Goal: Contribute content

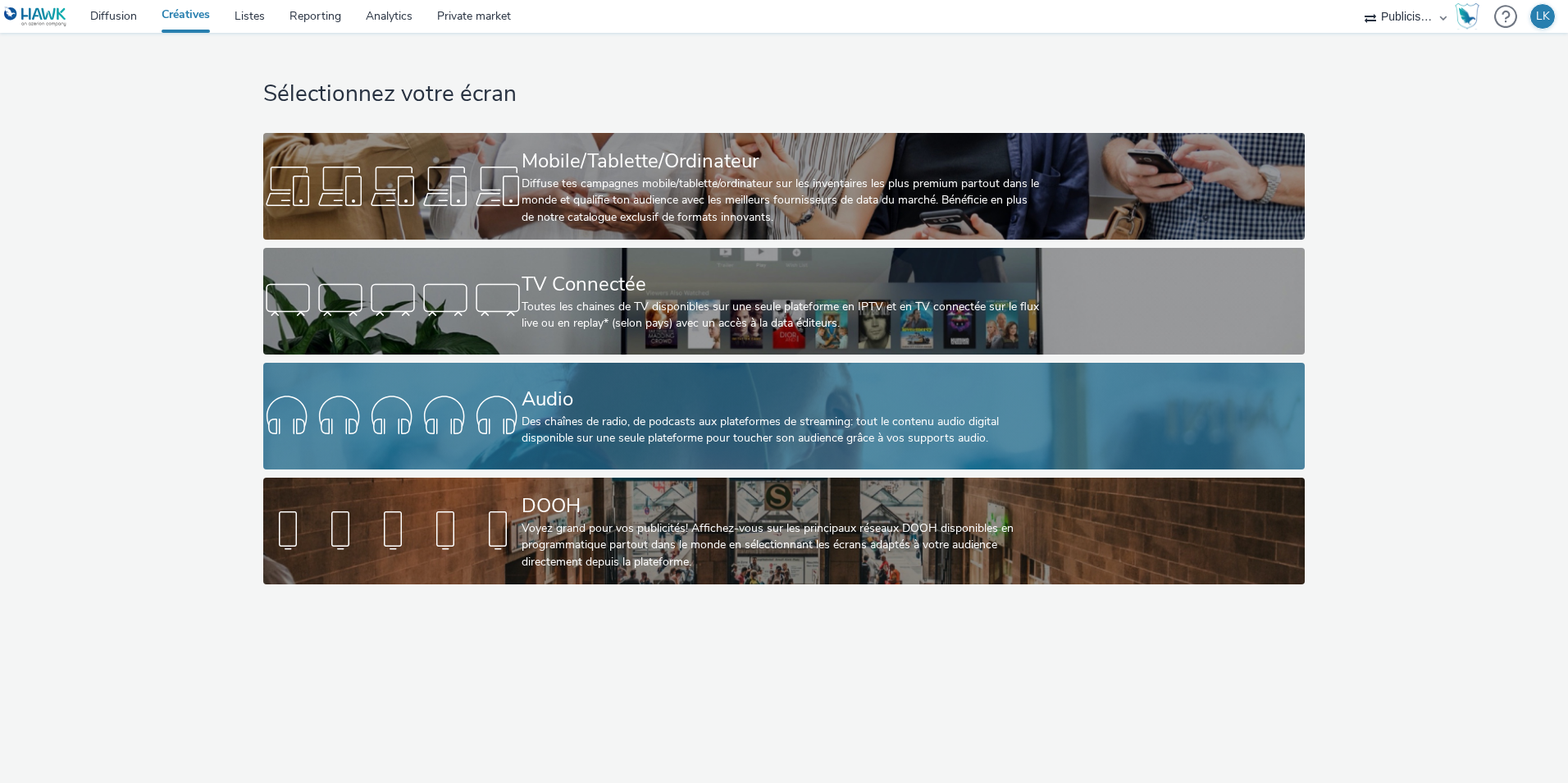
click at [630, 400] on div "Audio" at bounding box center [780, 400] width 517 height 29
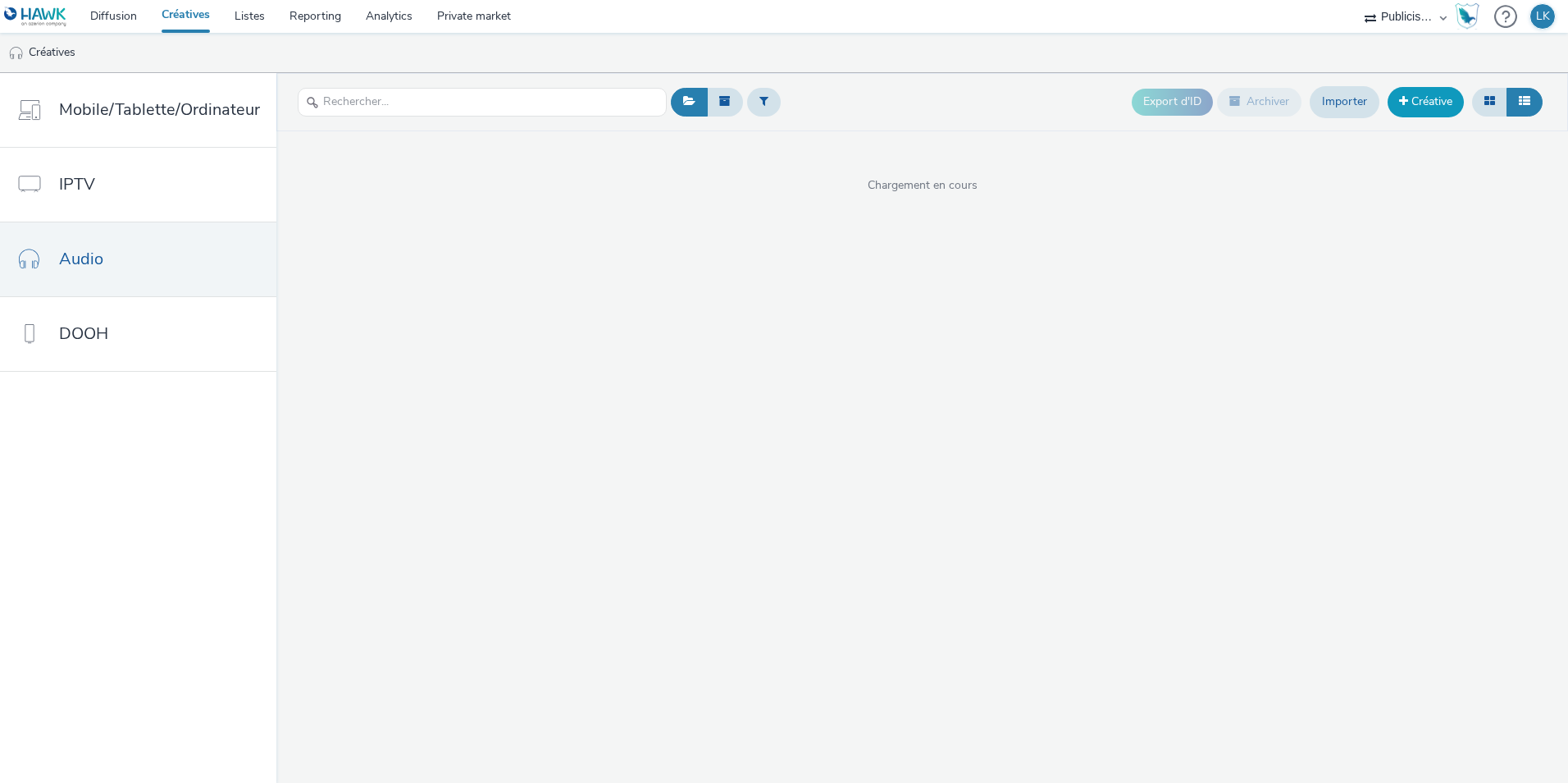
click at [1429, 98] on link "Créative" at bounding box center [1426, 102] width 76 height 30
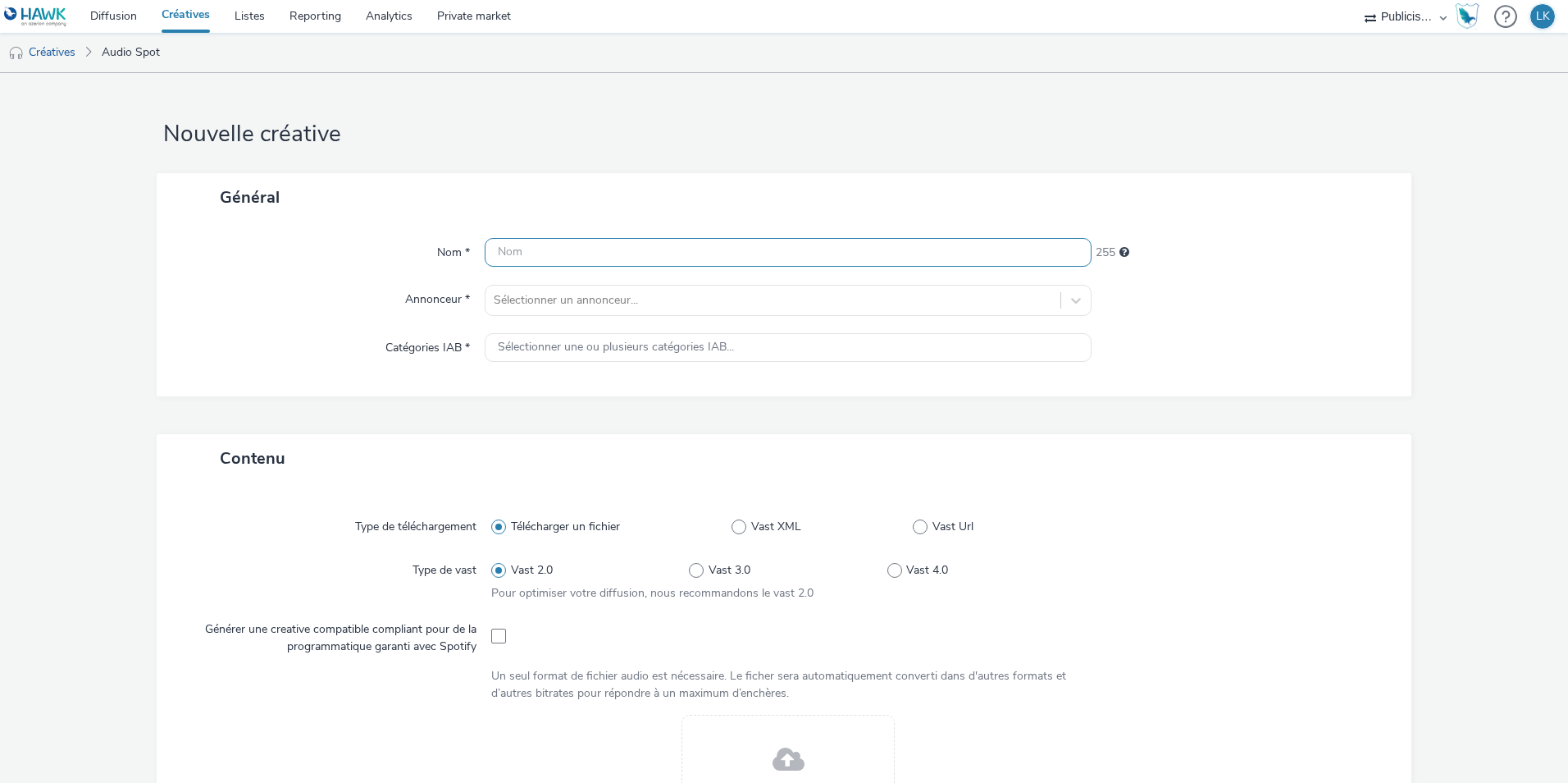
click at [563, 266] on input "text" at bounding box center [788, 253] width 607 height 29
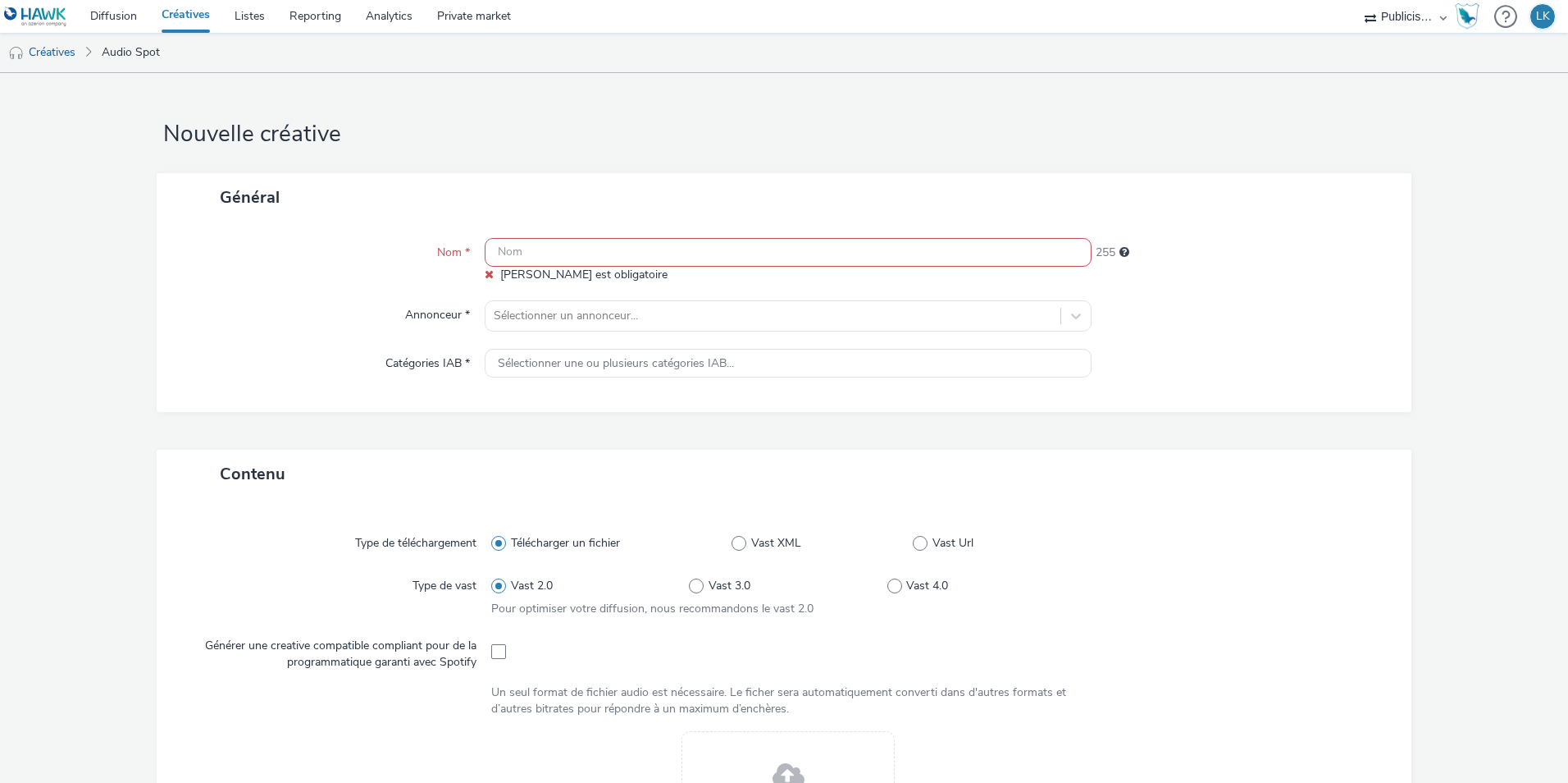
click at [584, 260] on input "text" at bounding box center [788, 253] width 607 height 29
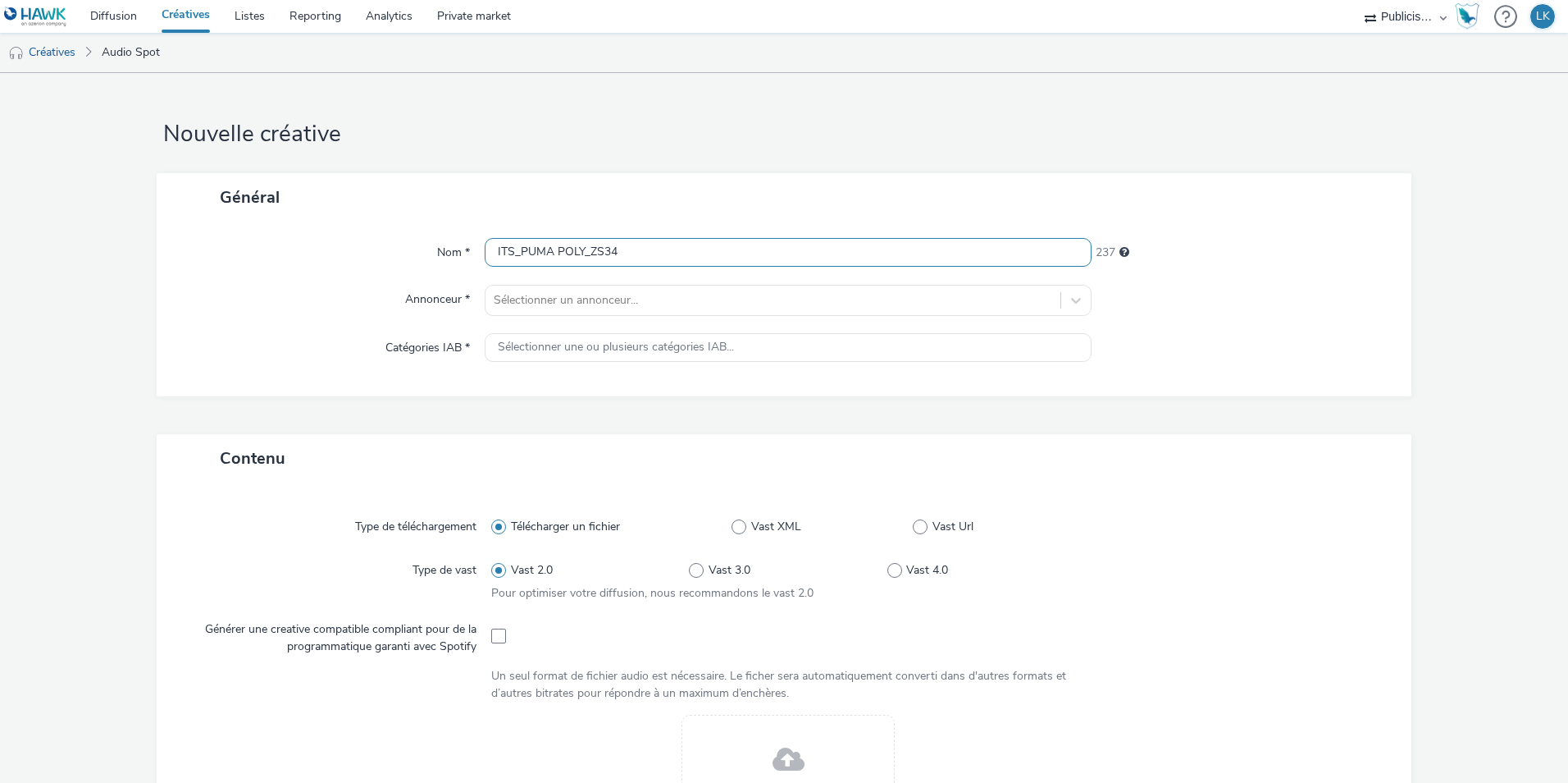
click at [595, 256] on input "ITS_PUMA POLY_ZS34" at bounding box center [788, 253] width 607 height 29
type input "ITS_PUMA POLY_S34"
click at [620, 302] on div at bounding box center [773, 301] width 559 height 20
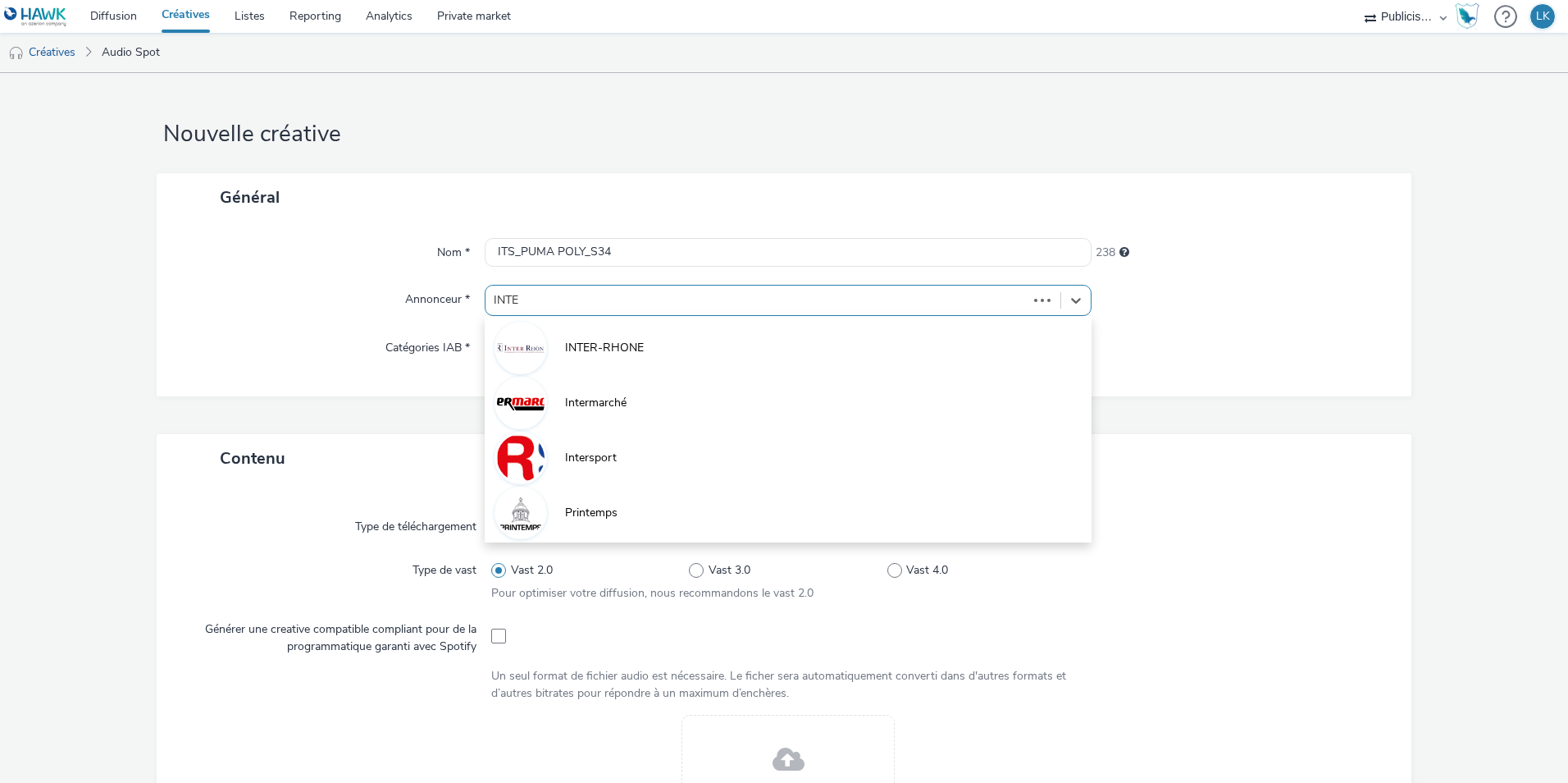
type input "INTER"
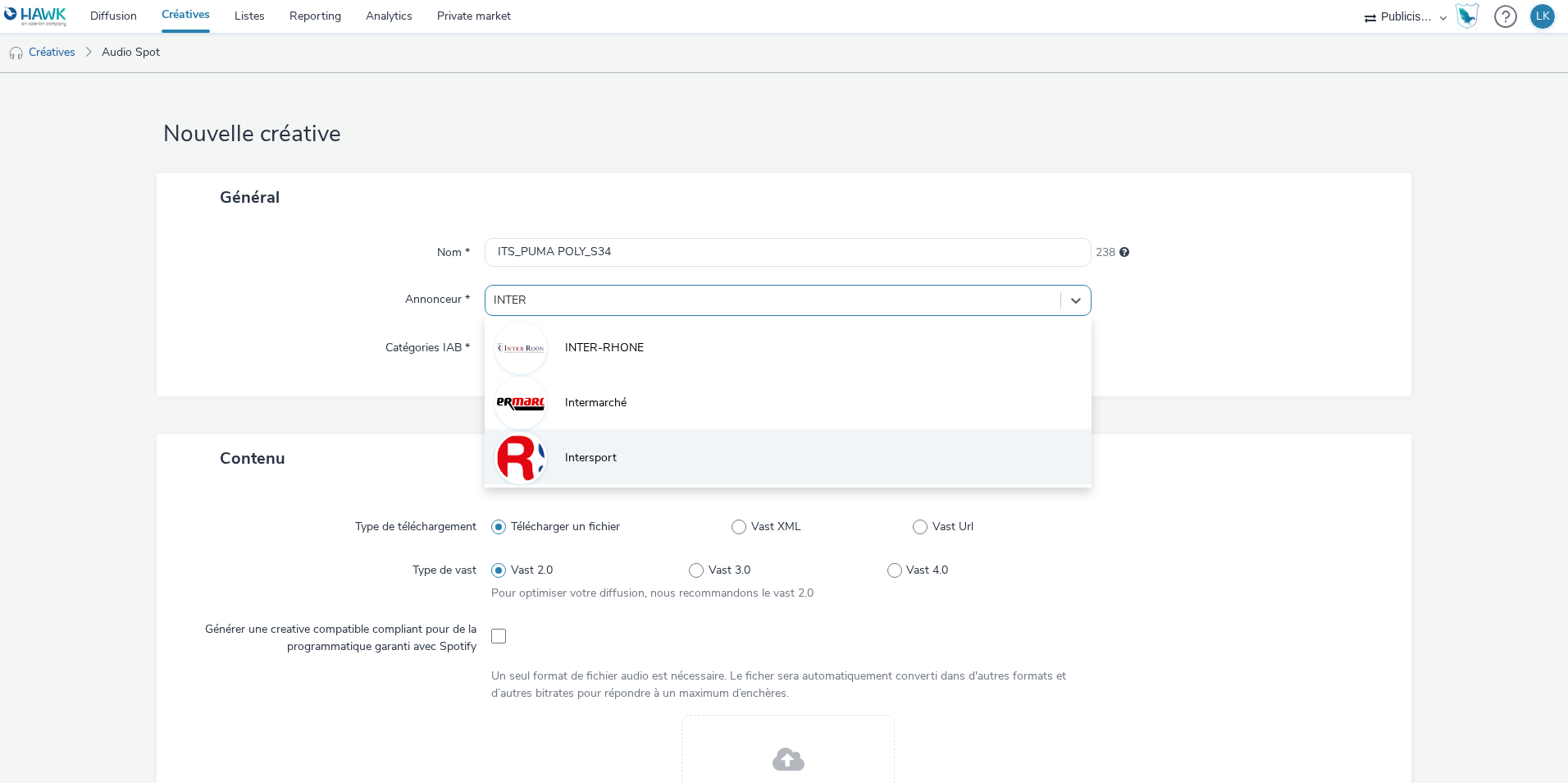
click at [656, 465] on li "Intersport" at bounding box center [788, 457] width 607 height 55
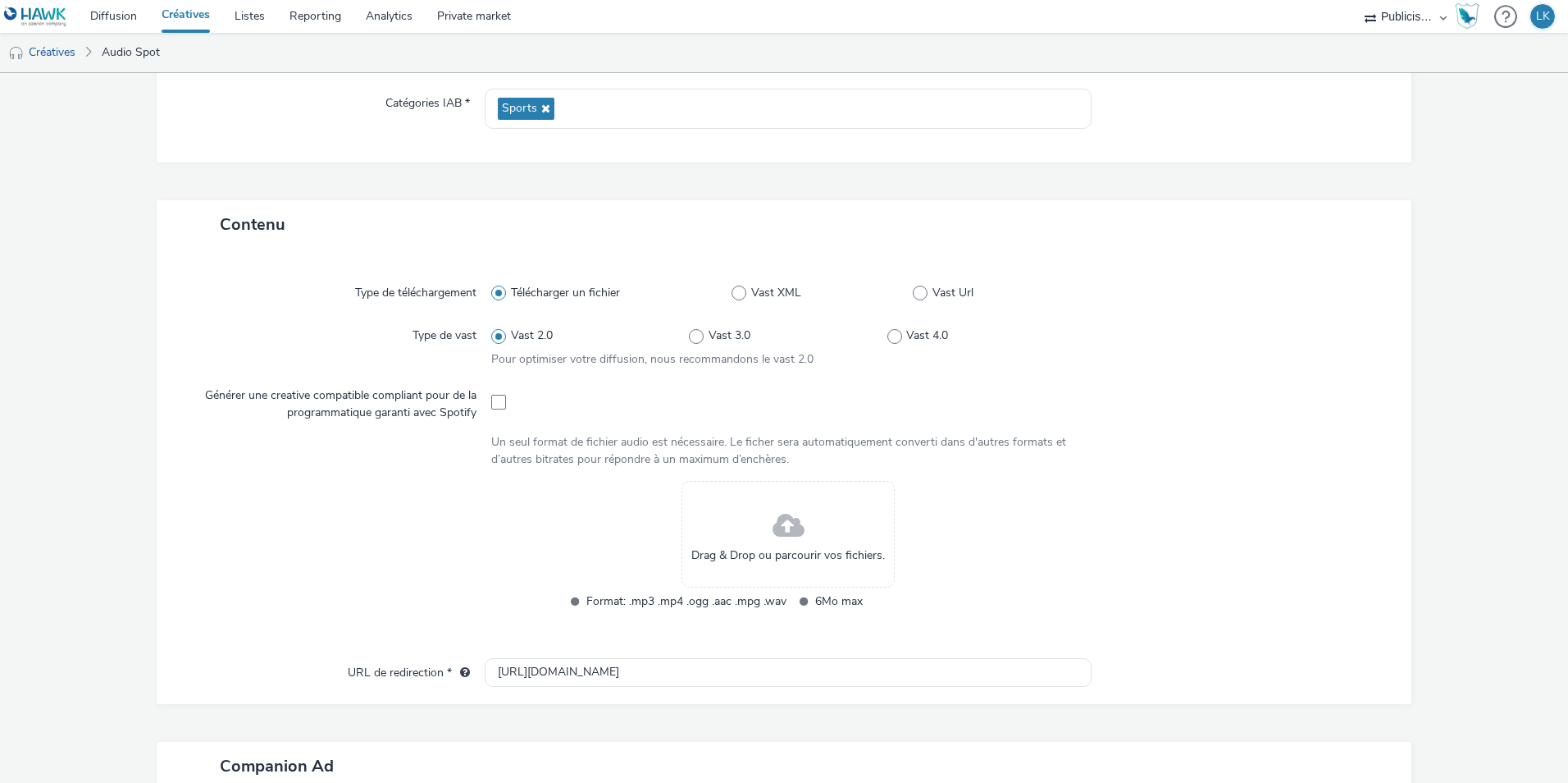
scroll to position [246, 0]
click at [764, 510] on div "Drag & Drop ou parcourir vos fichiers." at bounding box center [788, 533] width 213 height 107
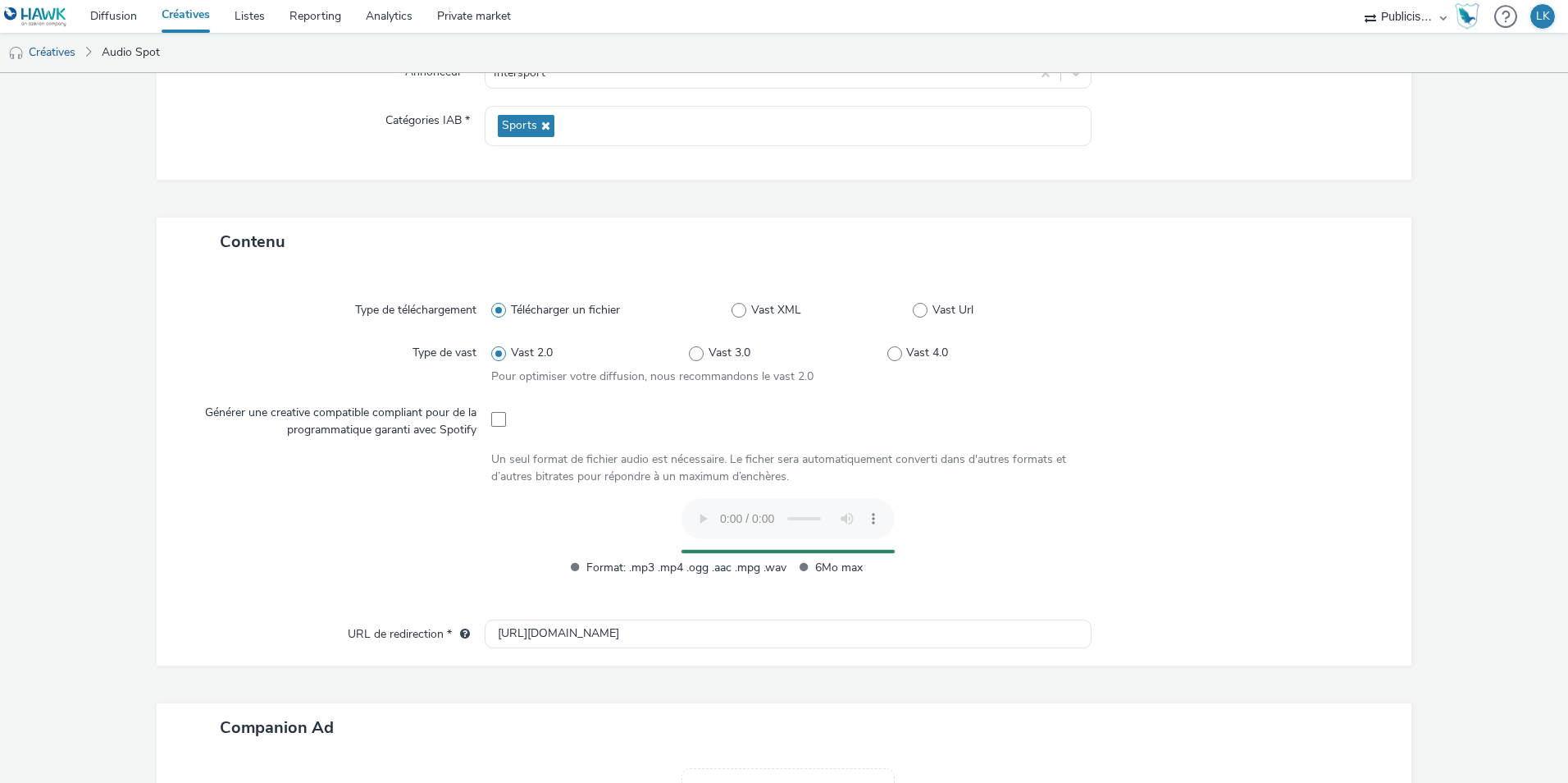
scroll to position [411, 0]
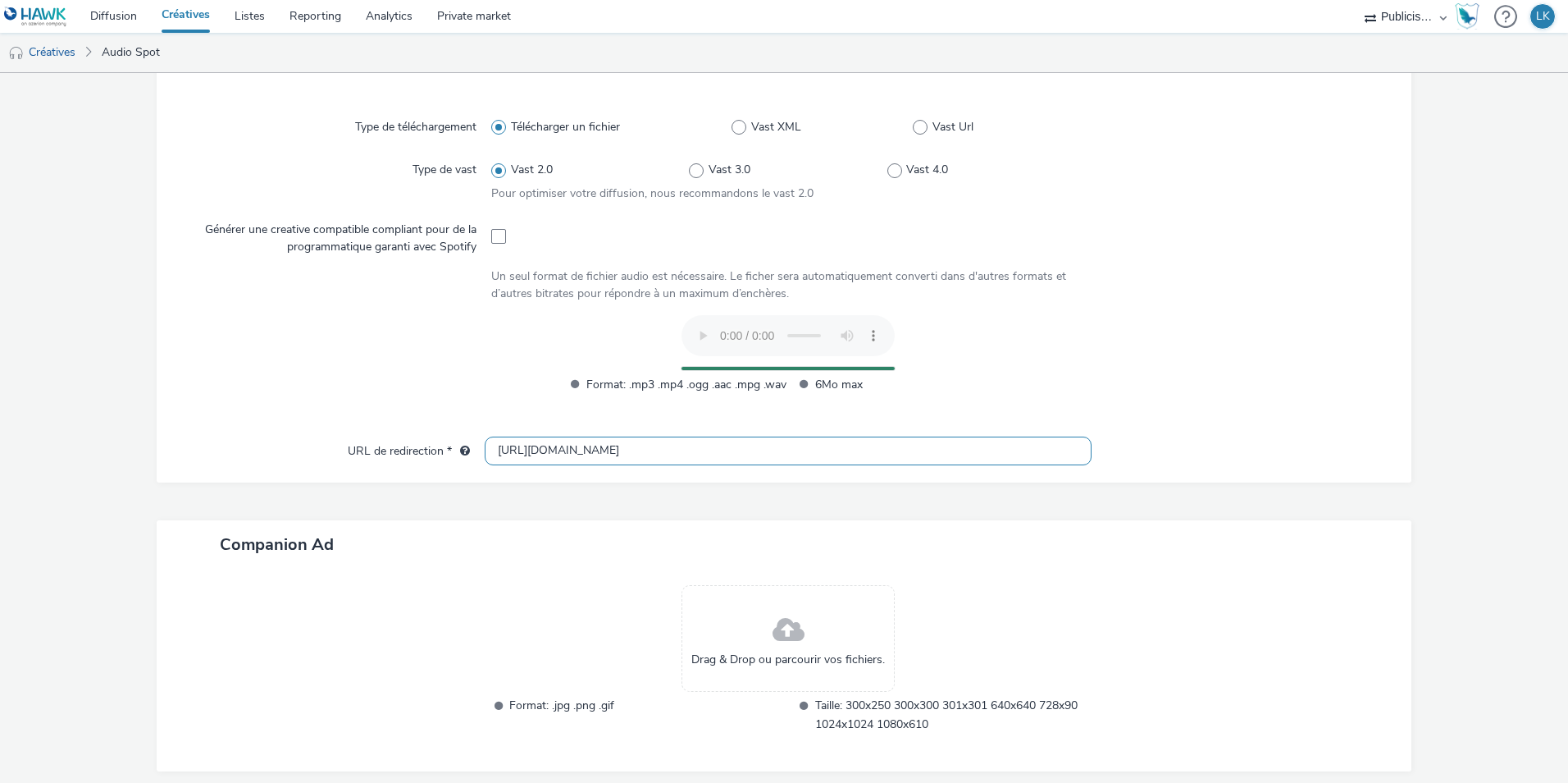
click at [515, 452] on input "[URL][DOMAIN_NAME]" at bounding box center [788, 451] width 607 height 29
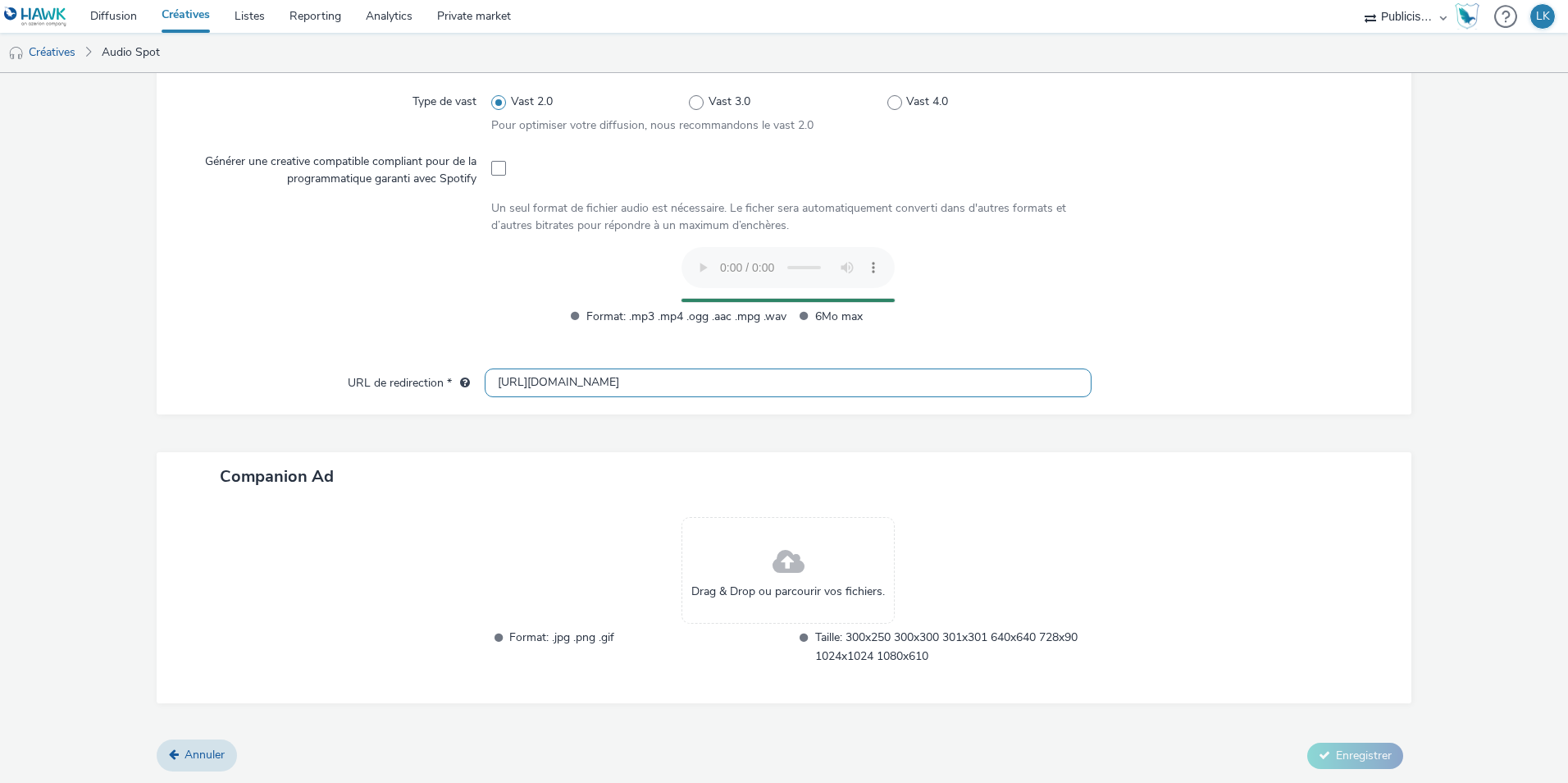
scroll to position [448, 0]
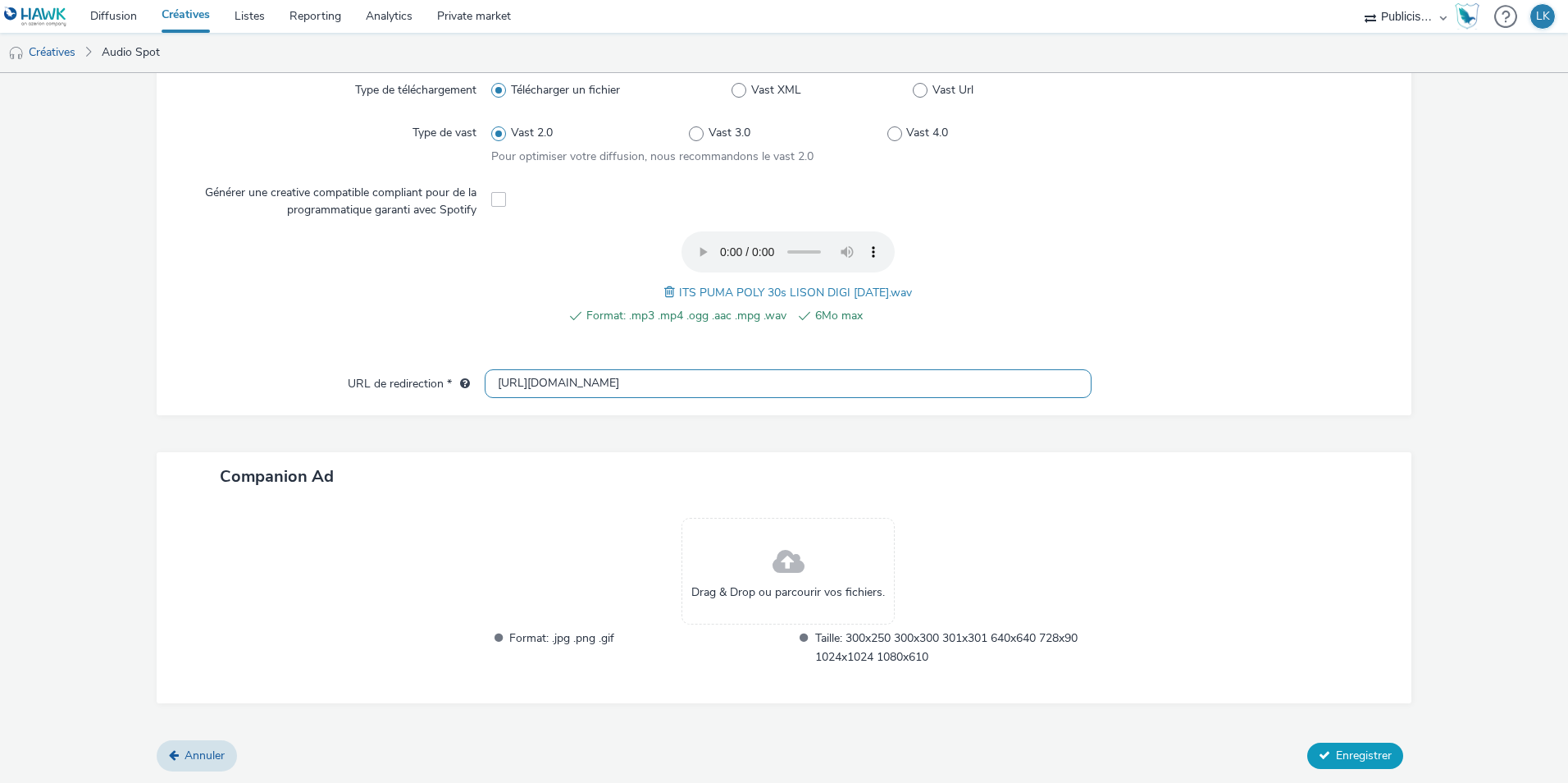
type input "[URL][DOMAIN_NAME]"
click at [1324, 745] on button "Enregistrer" at bounding box center [1356, 756] width 96 height 26
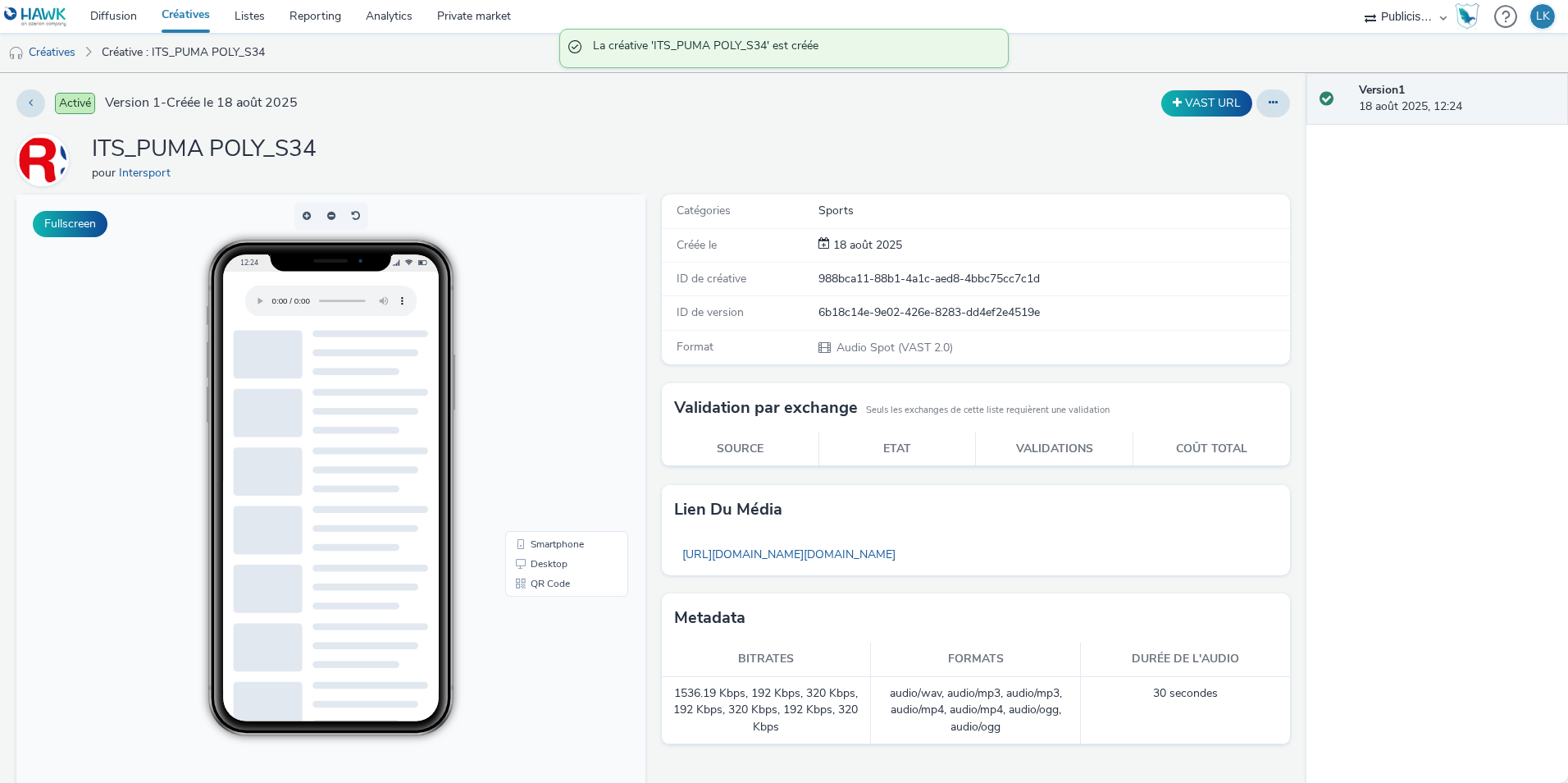
click at [195, 24] on link "Créatives" at bounding box center [186, 16] width 73 height 33
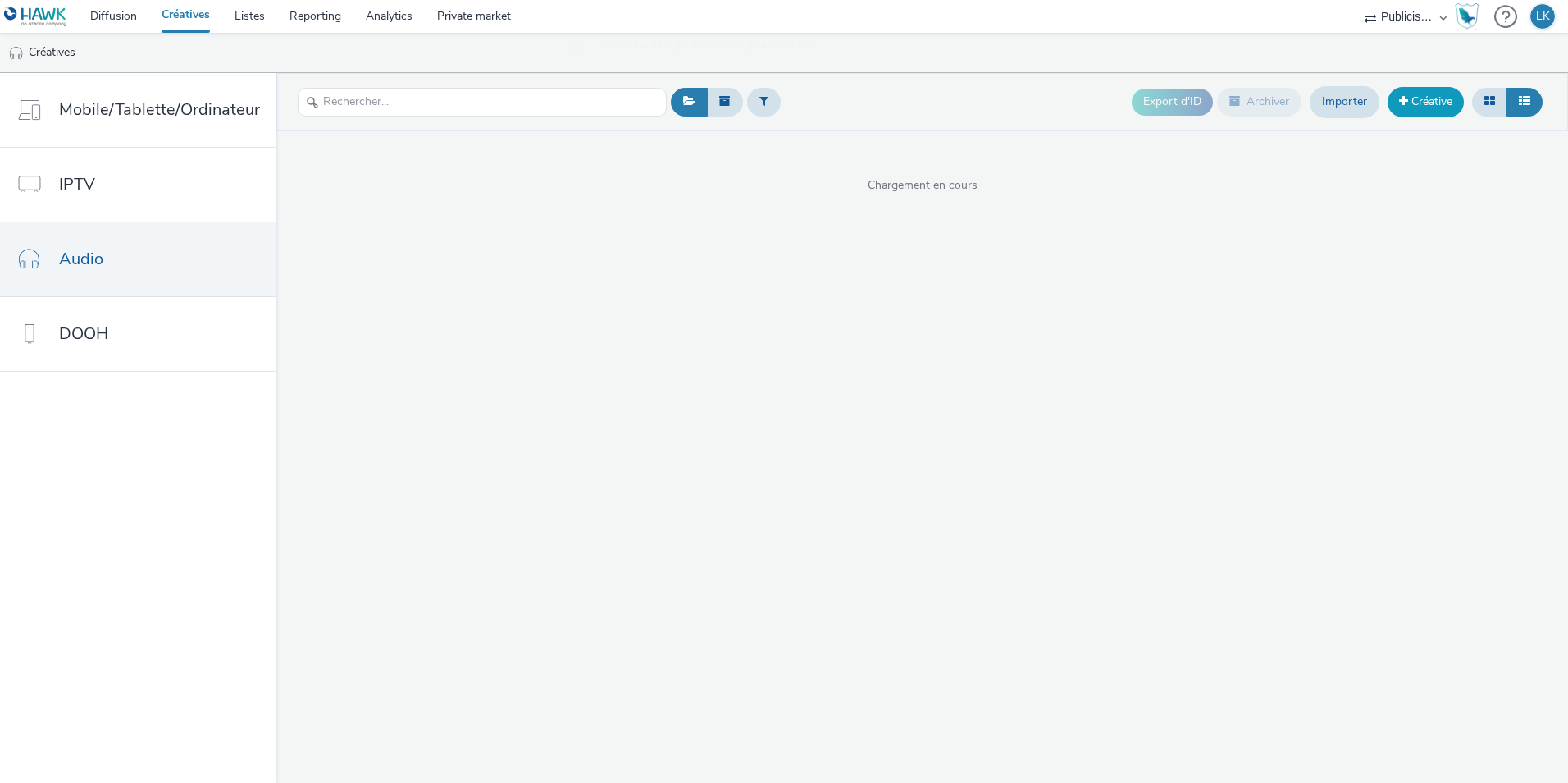
click at [1412, 106] on link "Créative" at bounding box center [1426, 102] width 76 height 30
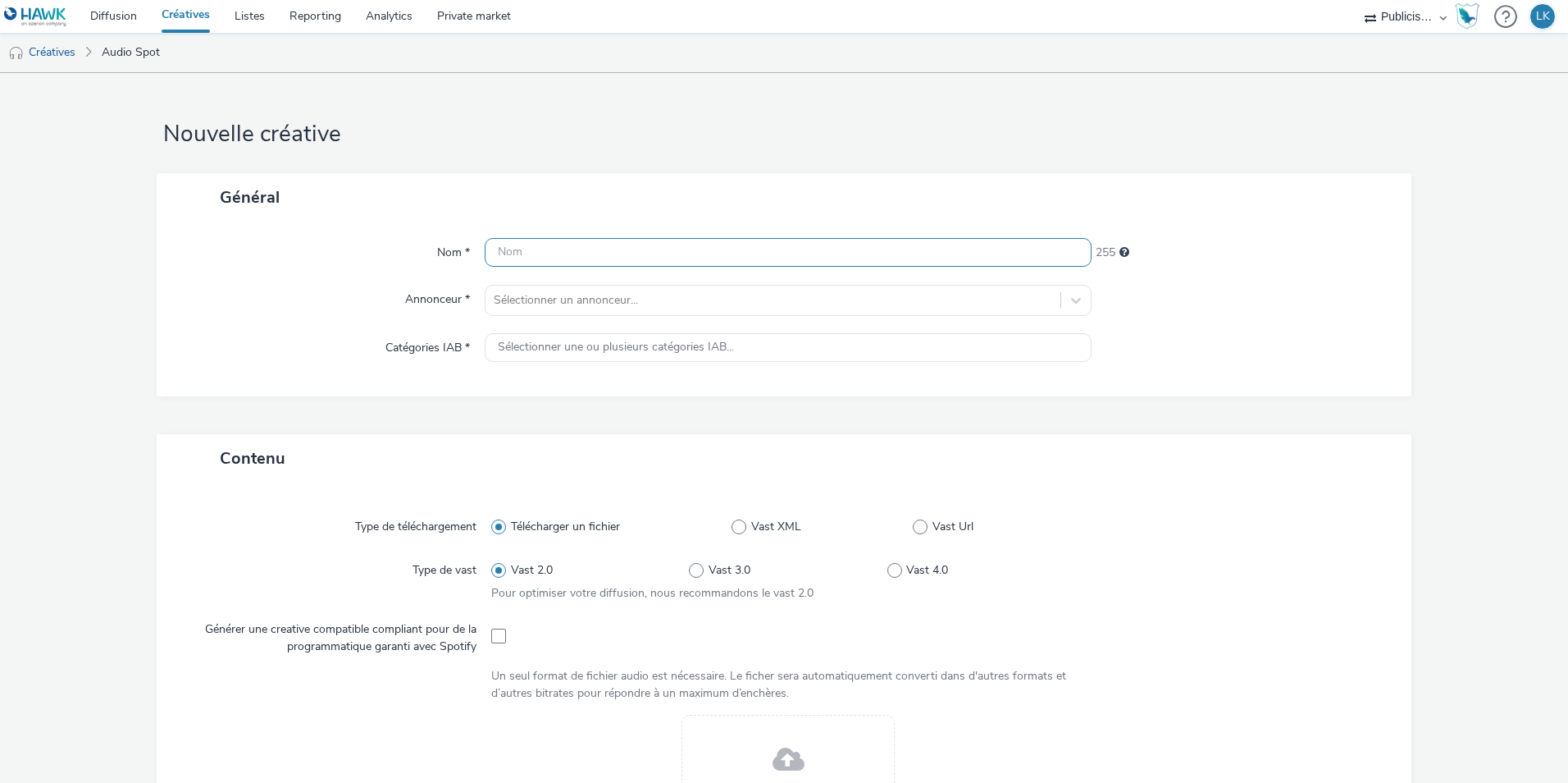
click at [572, 261] on input "text" at bounding box center [788, 253] width 607 height 29
type input "ITS_ADIDAS_S34"
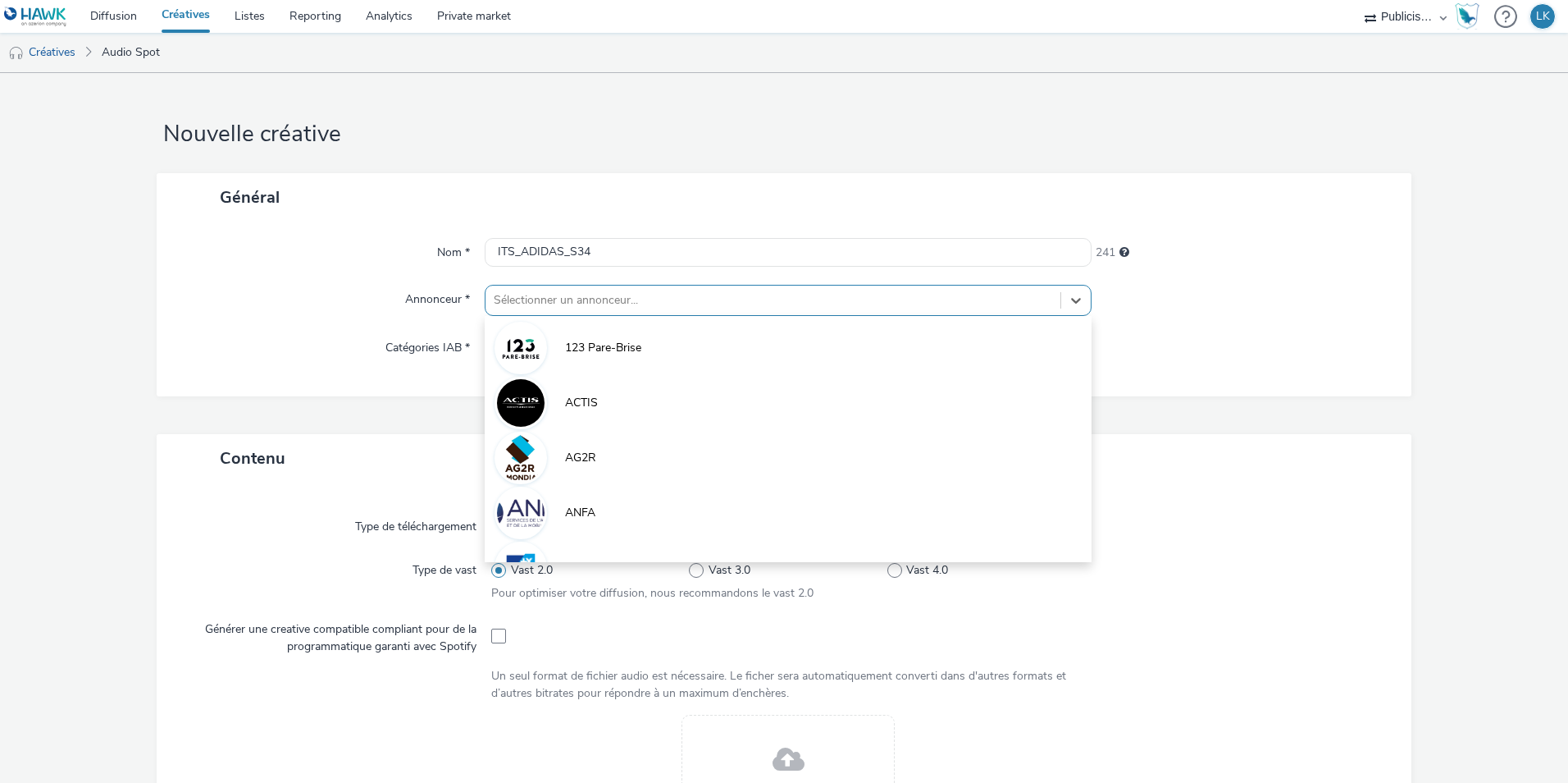
click at [578, 297] on div at bounding box center [773, 301] width 559 height 20
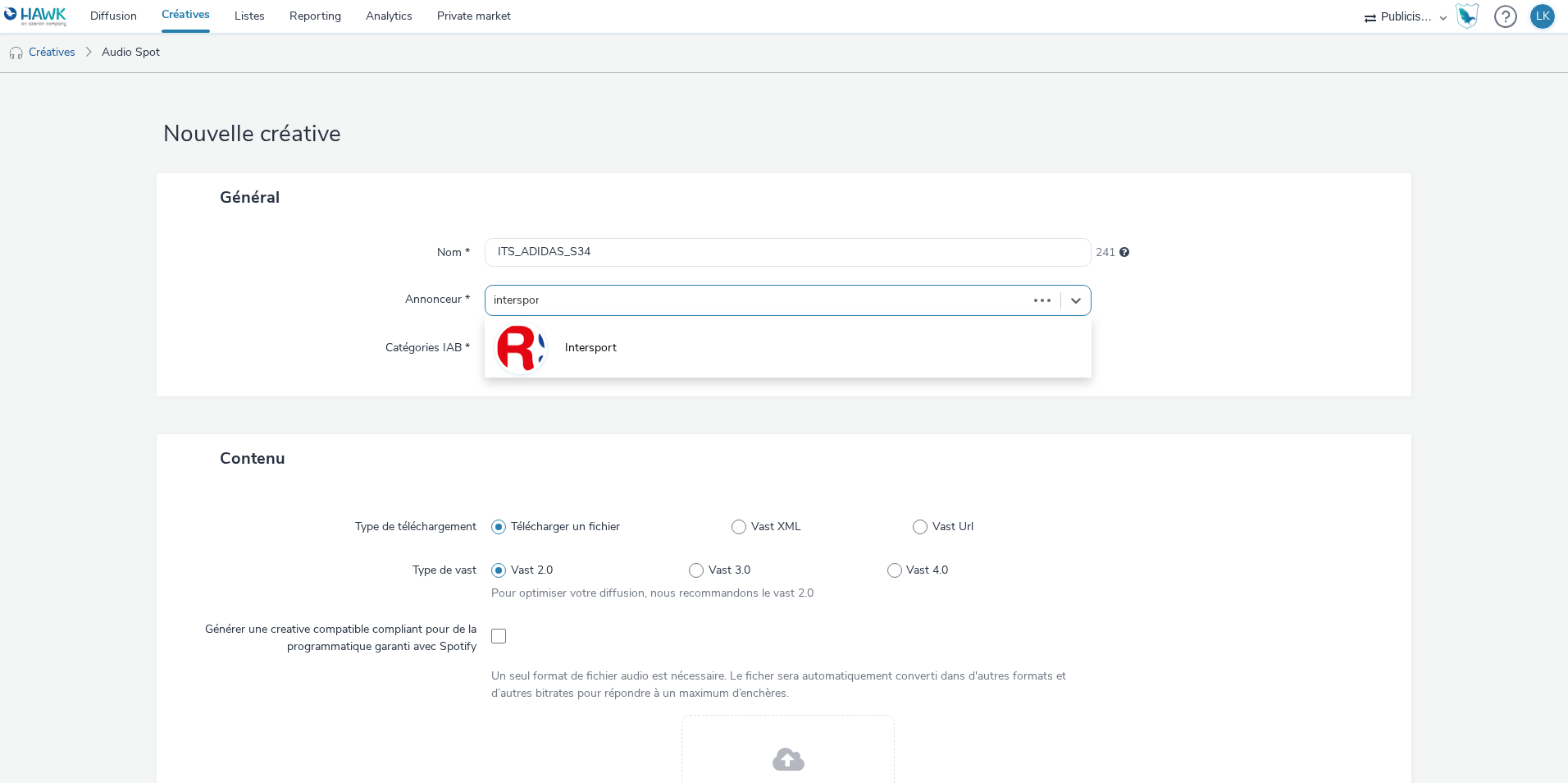
type input "intersport"
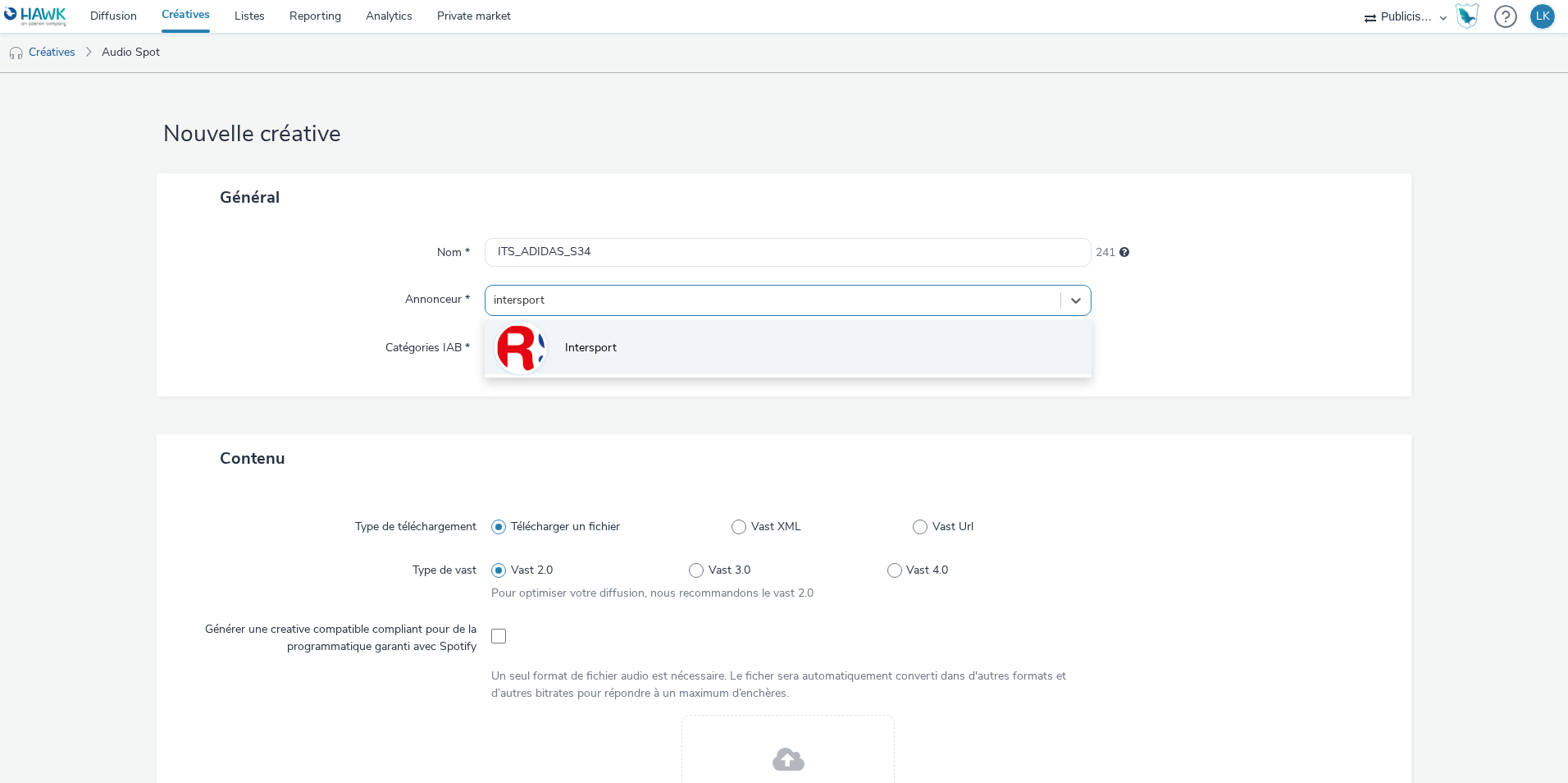
click at [585, 331] on li "Intersport" at bounding box center [788, 346] width 607 height 55
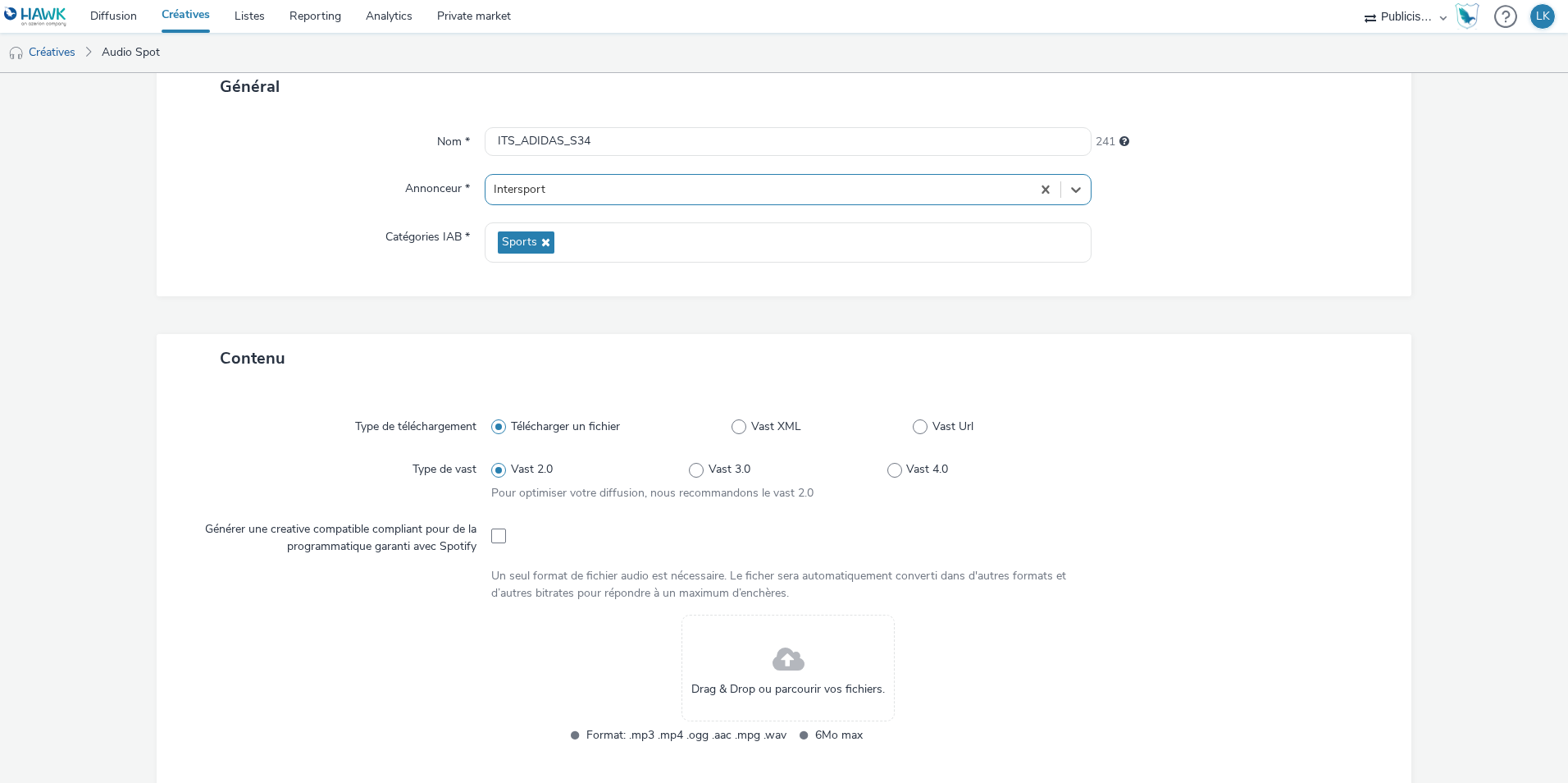
scroll to position [328, 0]
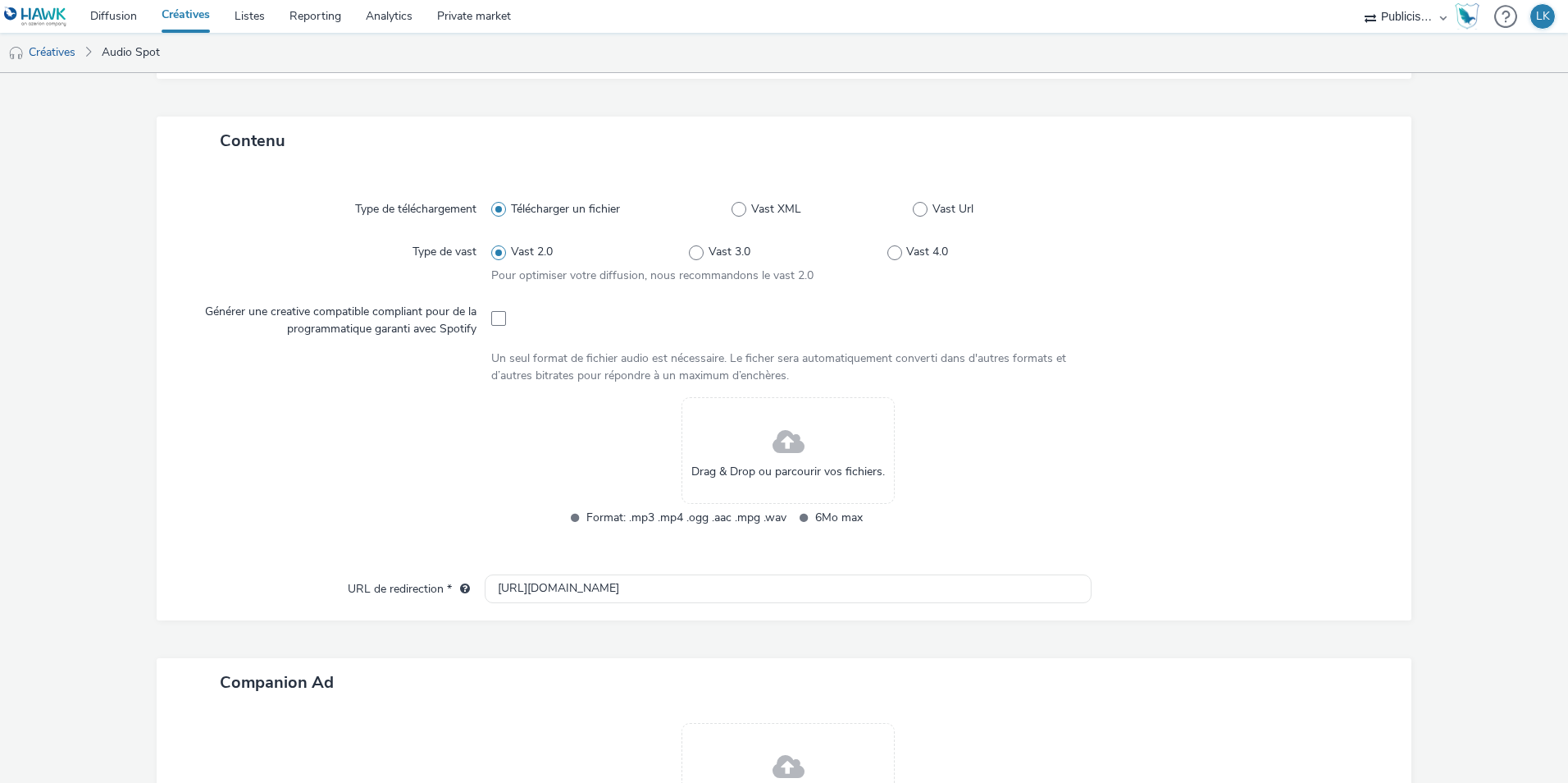
click at [794, 445] on span at bounding box center [788, 443] width 32 height 44
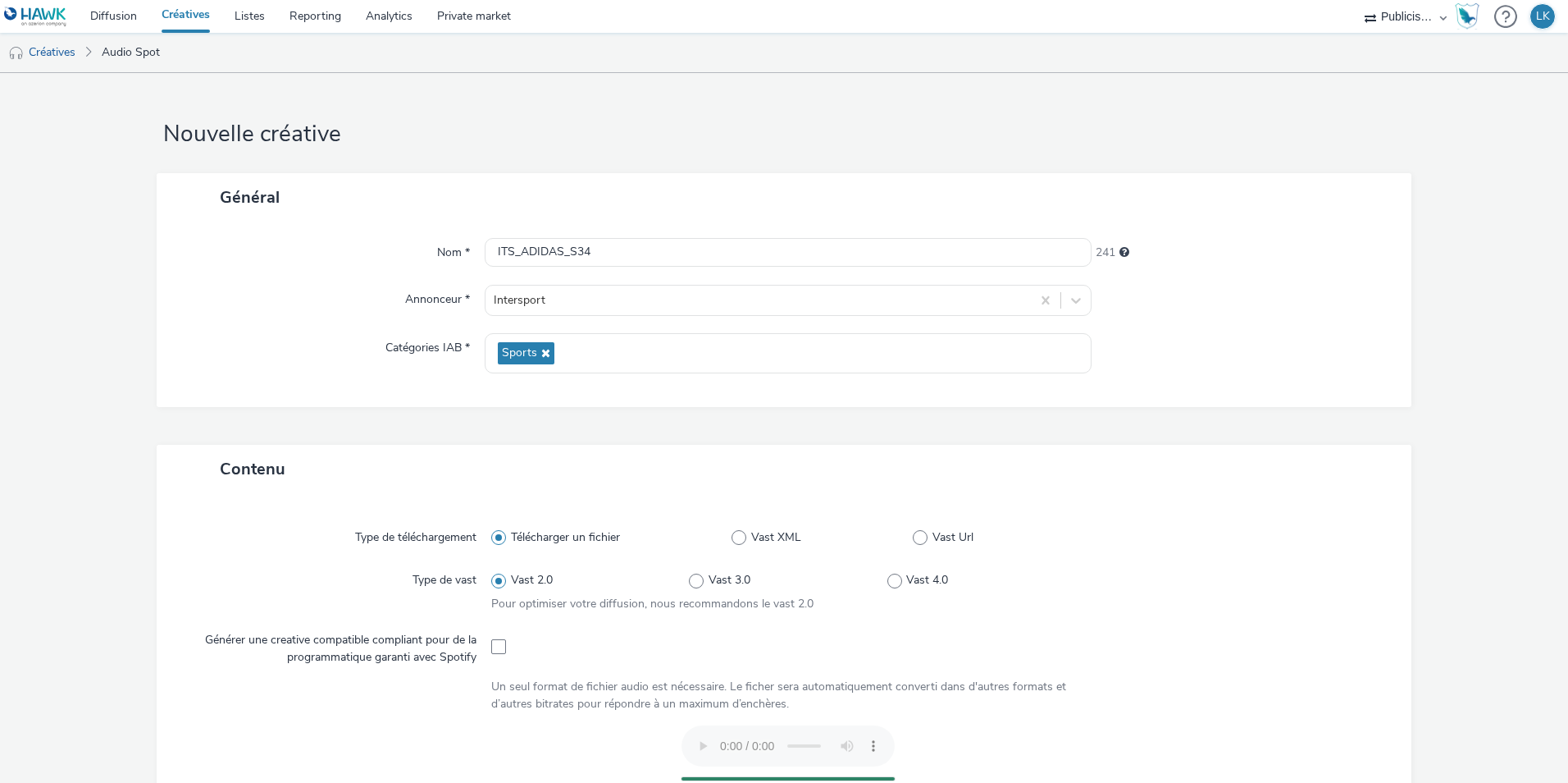
scroll to position [478, 0]
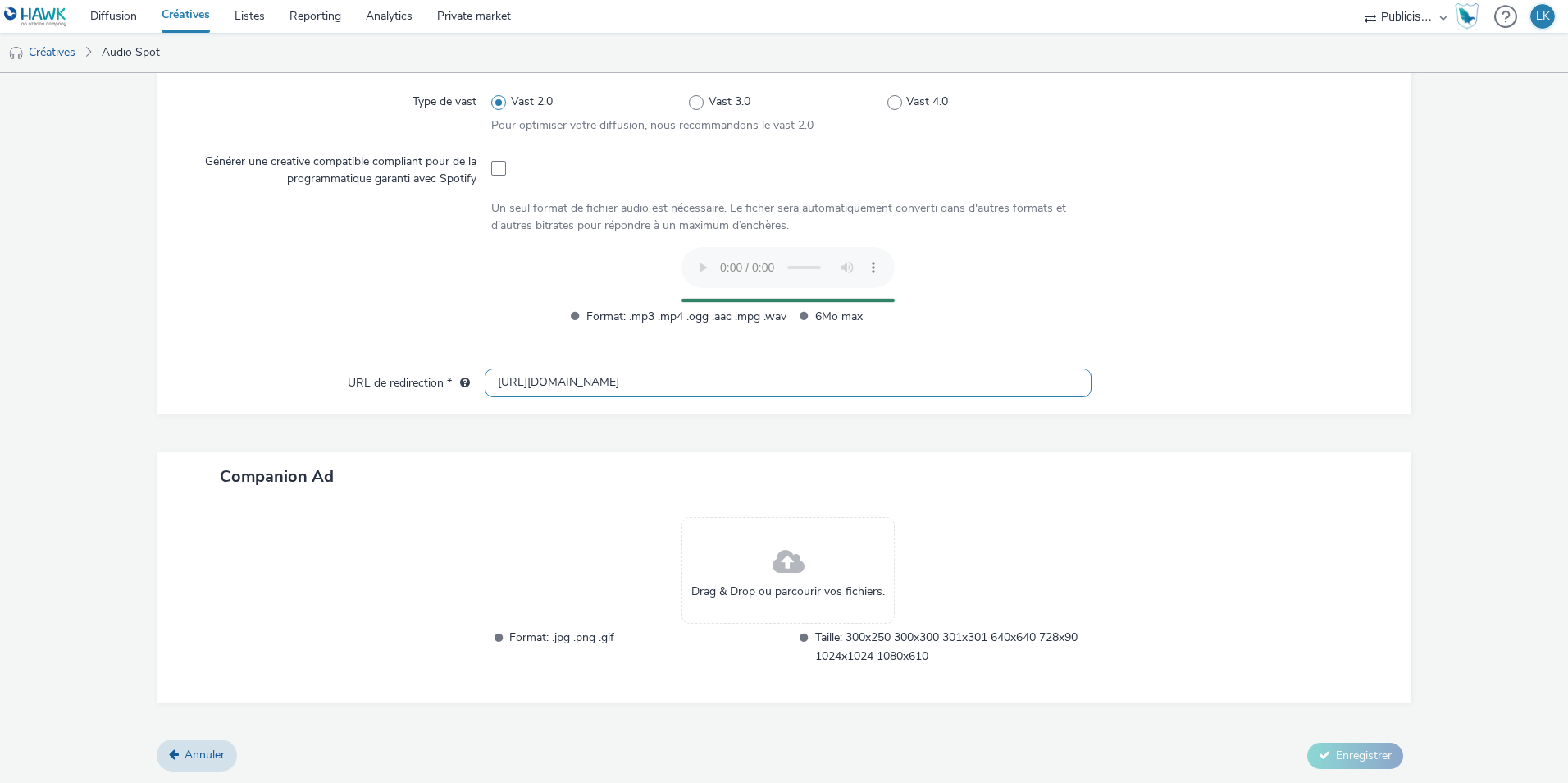
click at [515, 376] on input "[URL][DOMAIN_NAME]" at bounding box center [788, 383] width 607 height 29
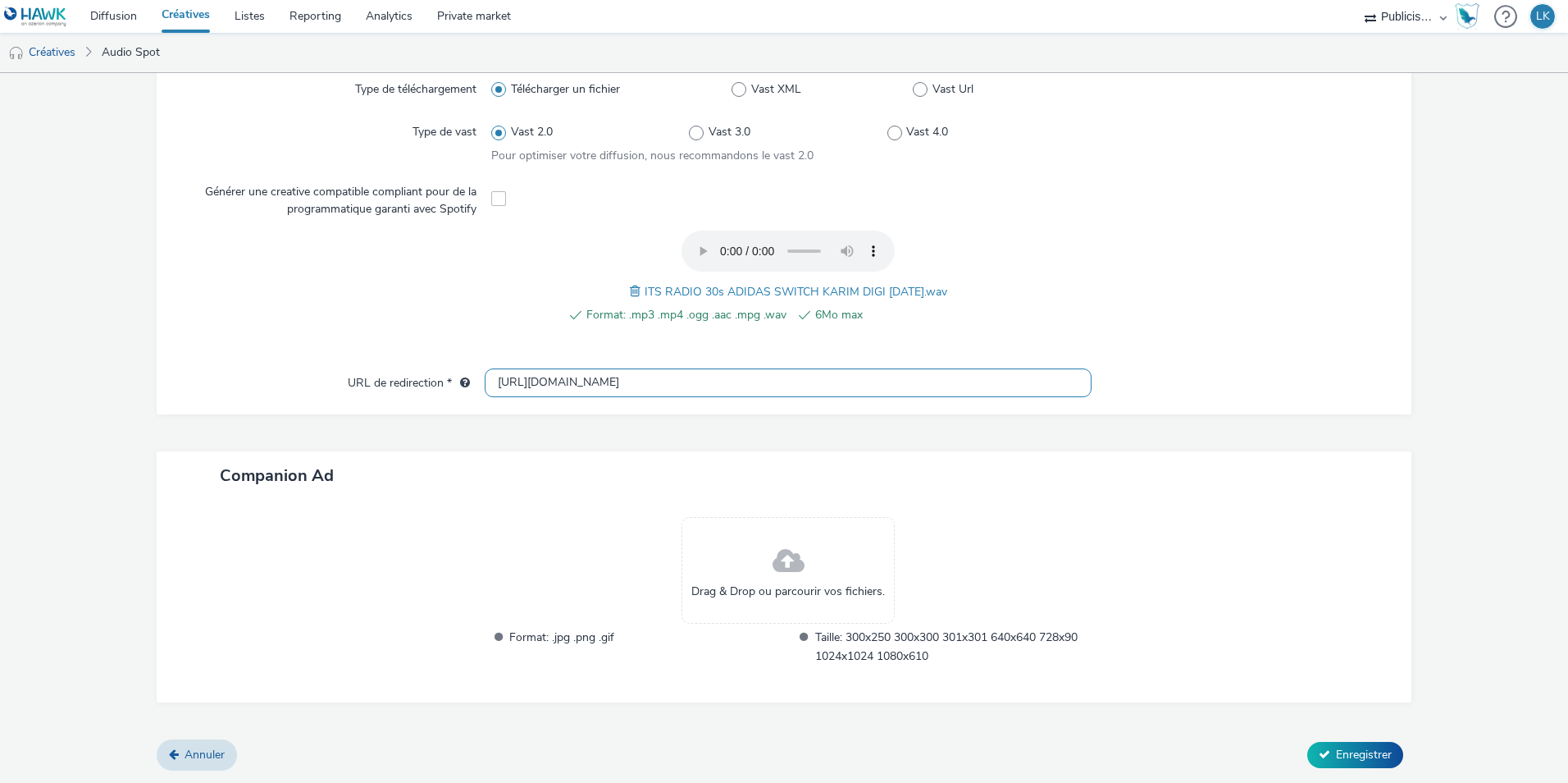
scroll to position [448, 0]
type input "[URL][DOMAIN_NAME]"
click at [1363, 745] on button "Enregistrer" at bounding box center [1356, 756] width 96 height 26
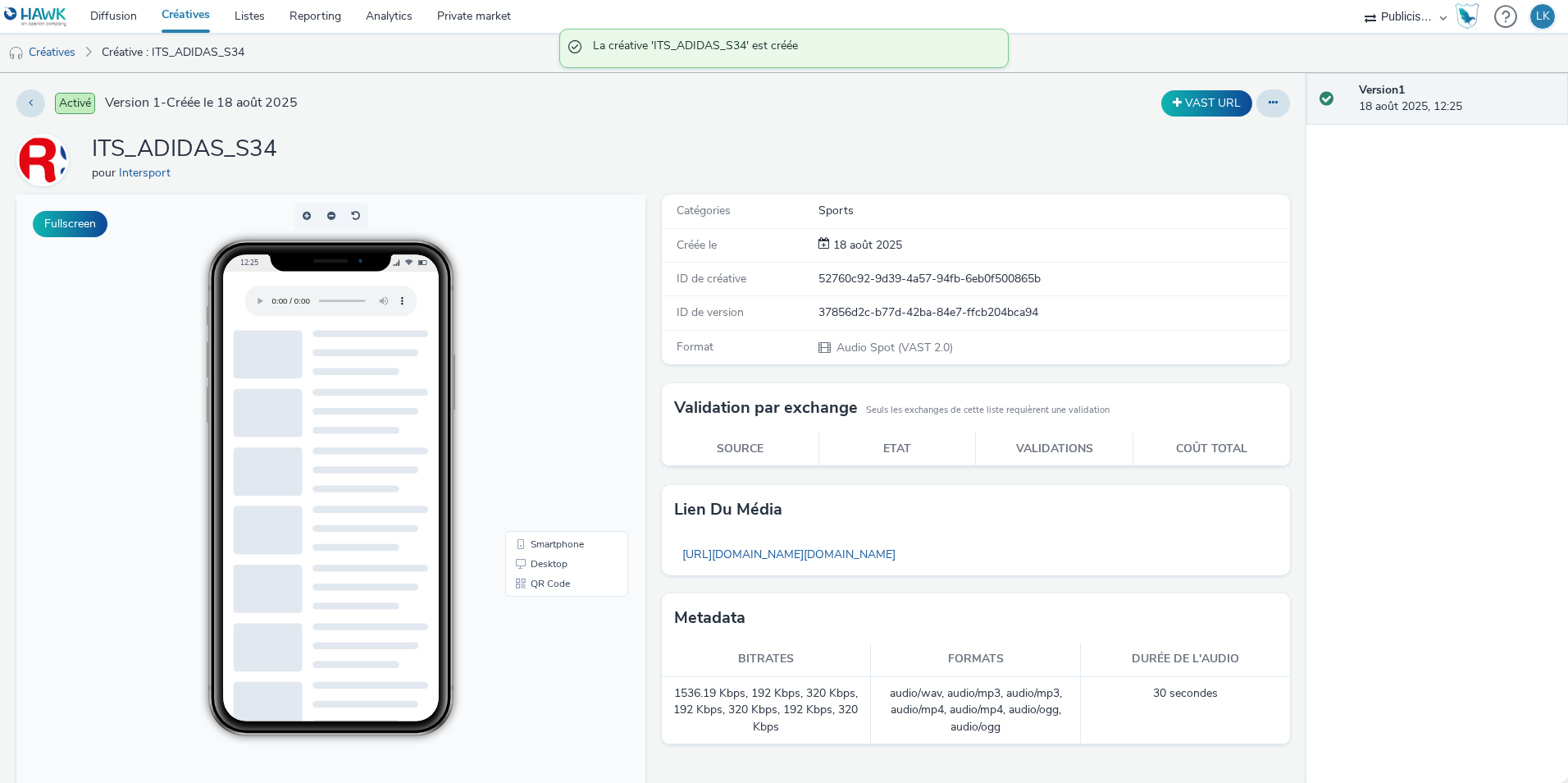
click at [207, 10] on link "Créatives" at bounding box center [186, 16] width 73 height 33
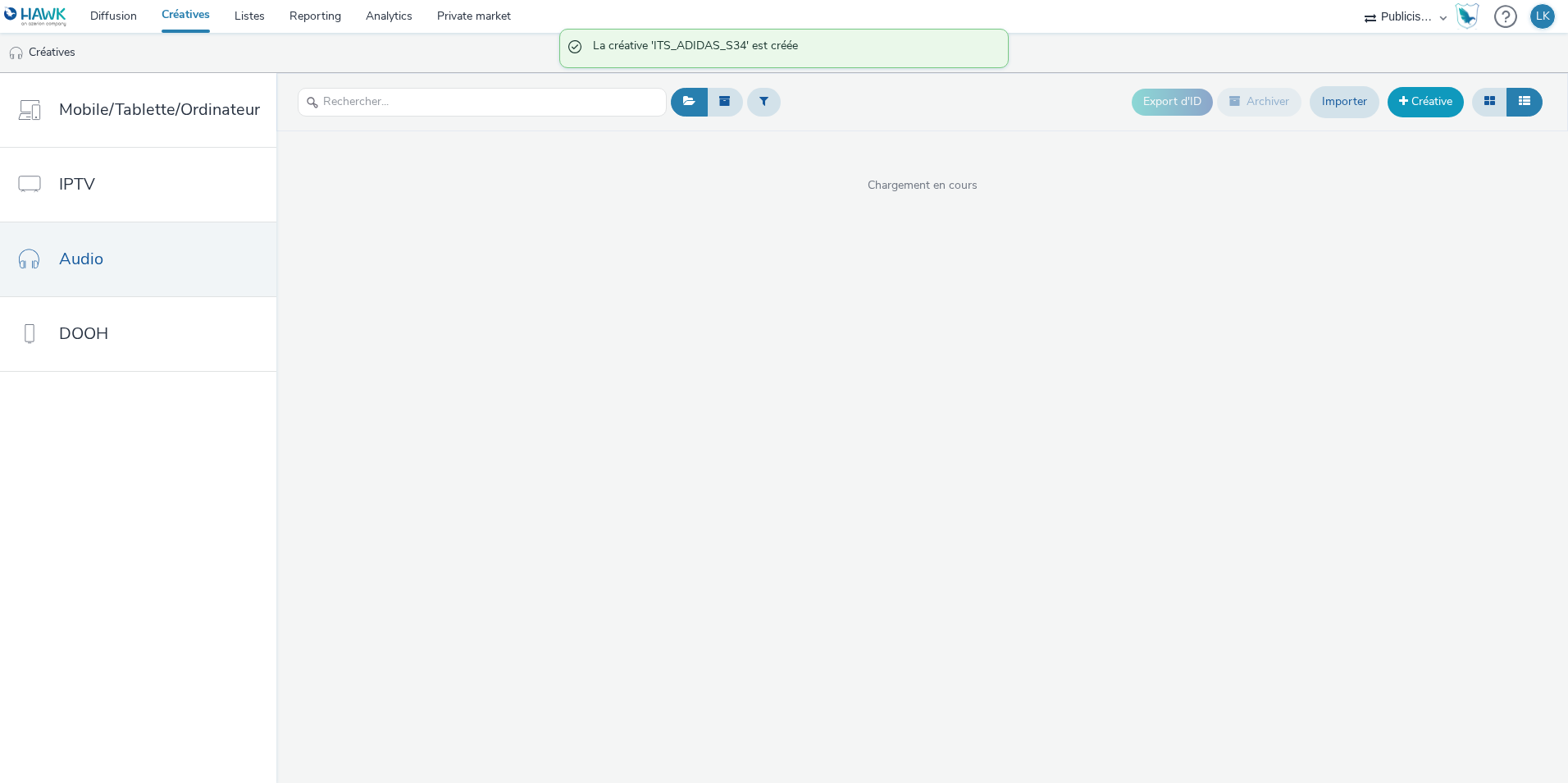
click at [1424, 100] on link "Créative" at bounding box center [1426, 102] width 76 height 30
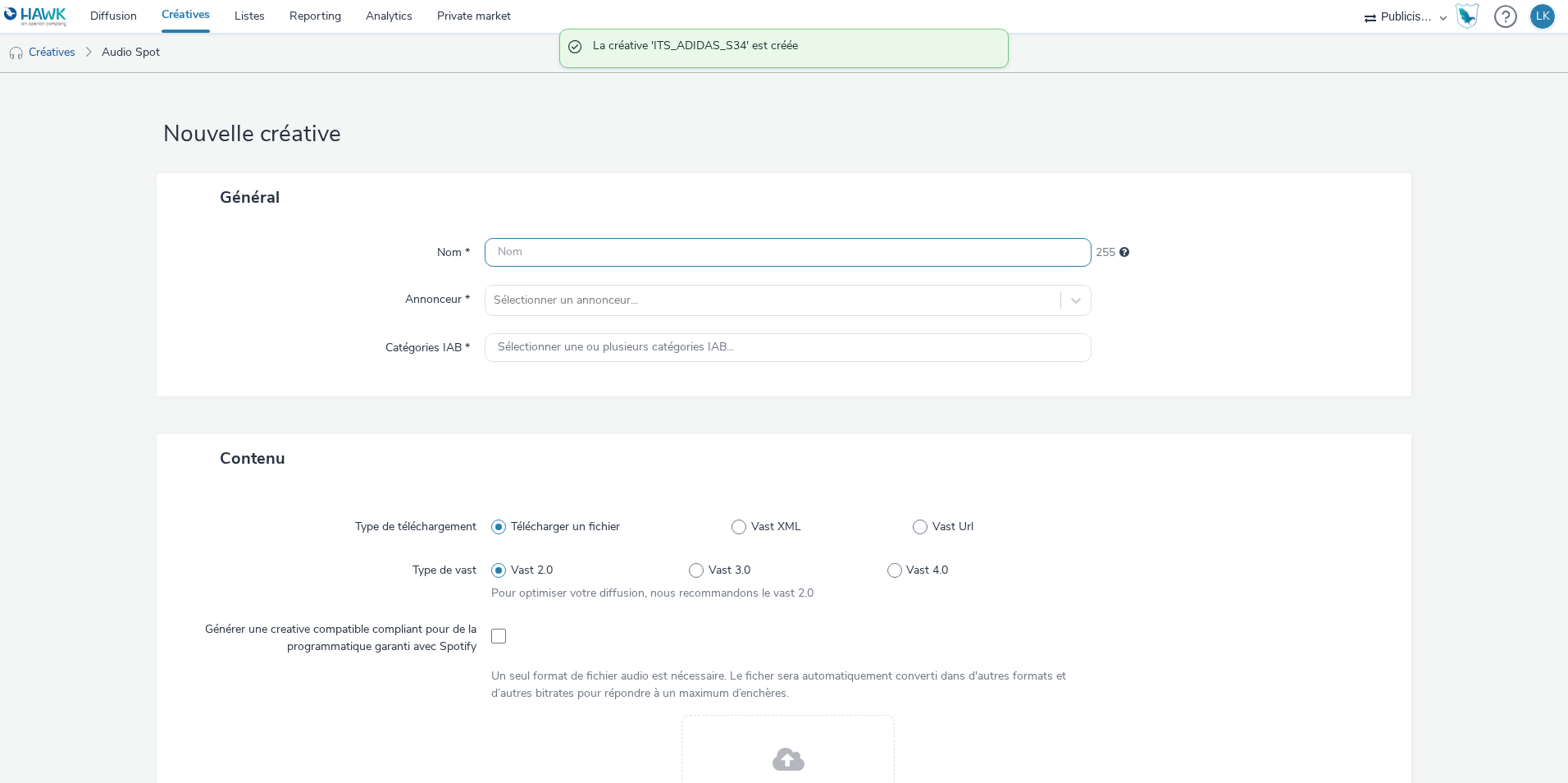
click at [605, 244] on input "text" at bounding box center [788, 253] width 607 height 29
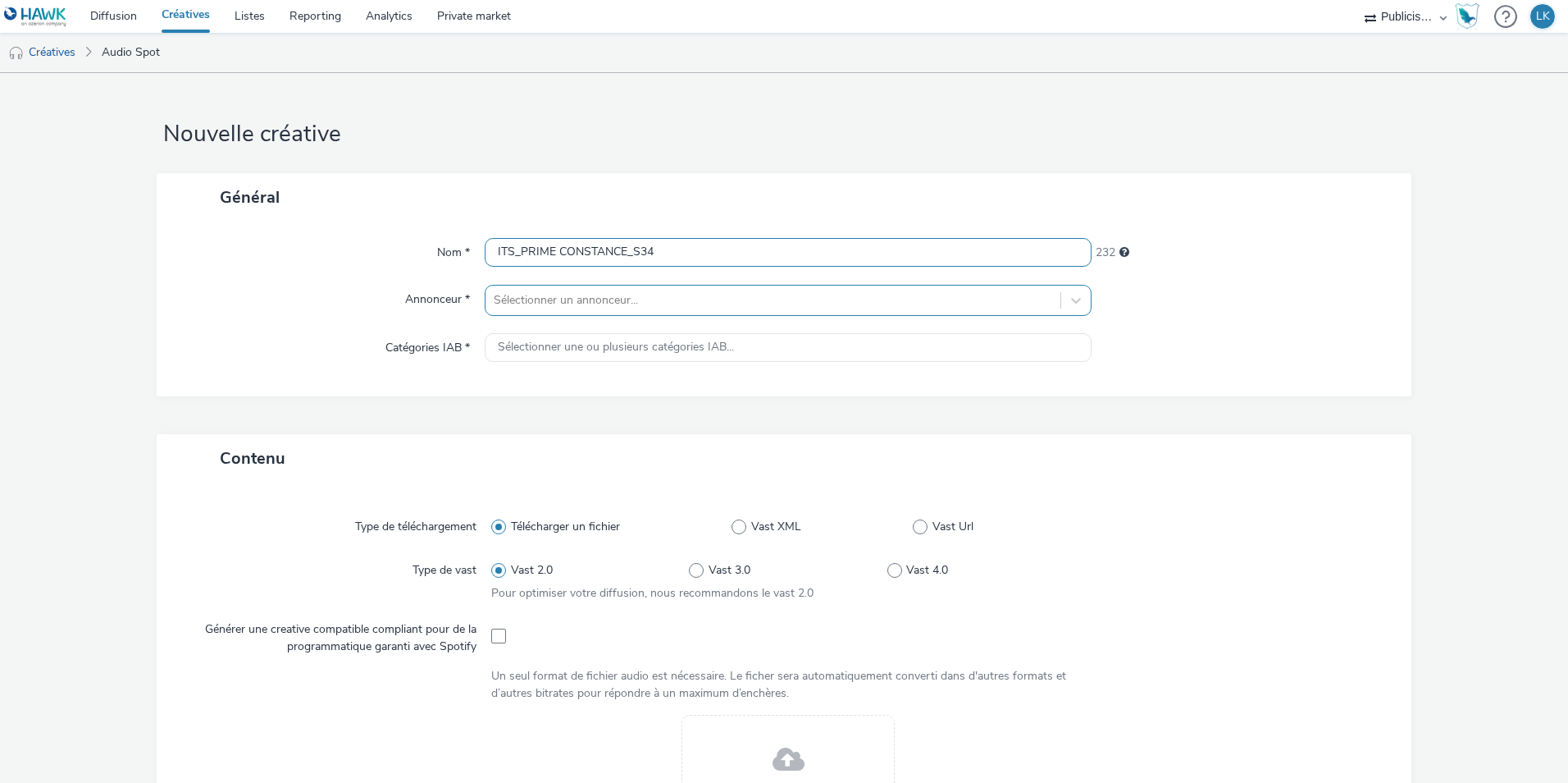
type input "ITS_PRIME CONSTANCE_S34"
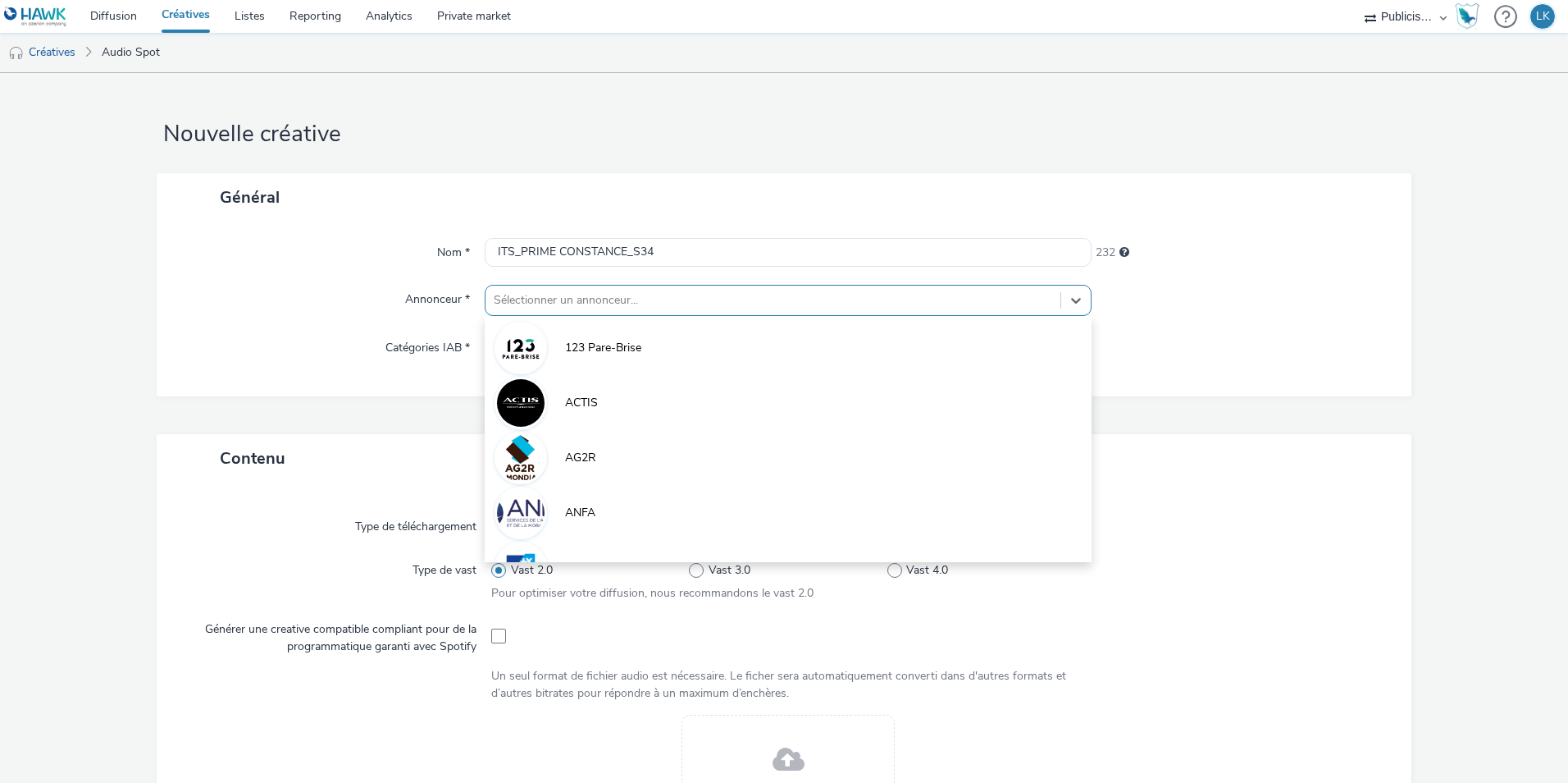
click at [630, 295] on div at bounding box center [773, 301] width 559 height 20
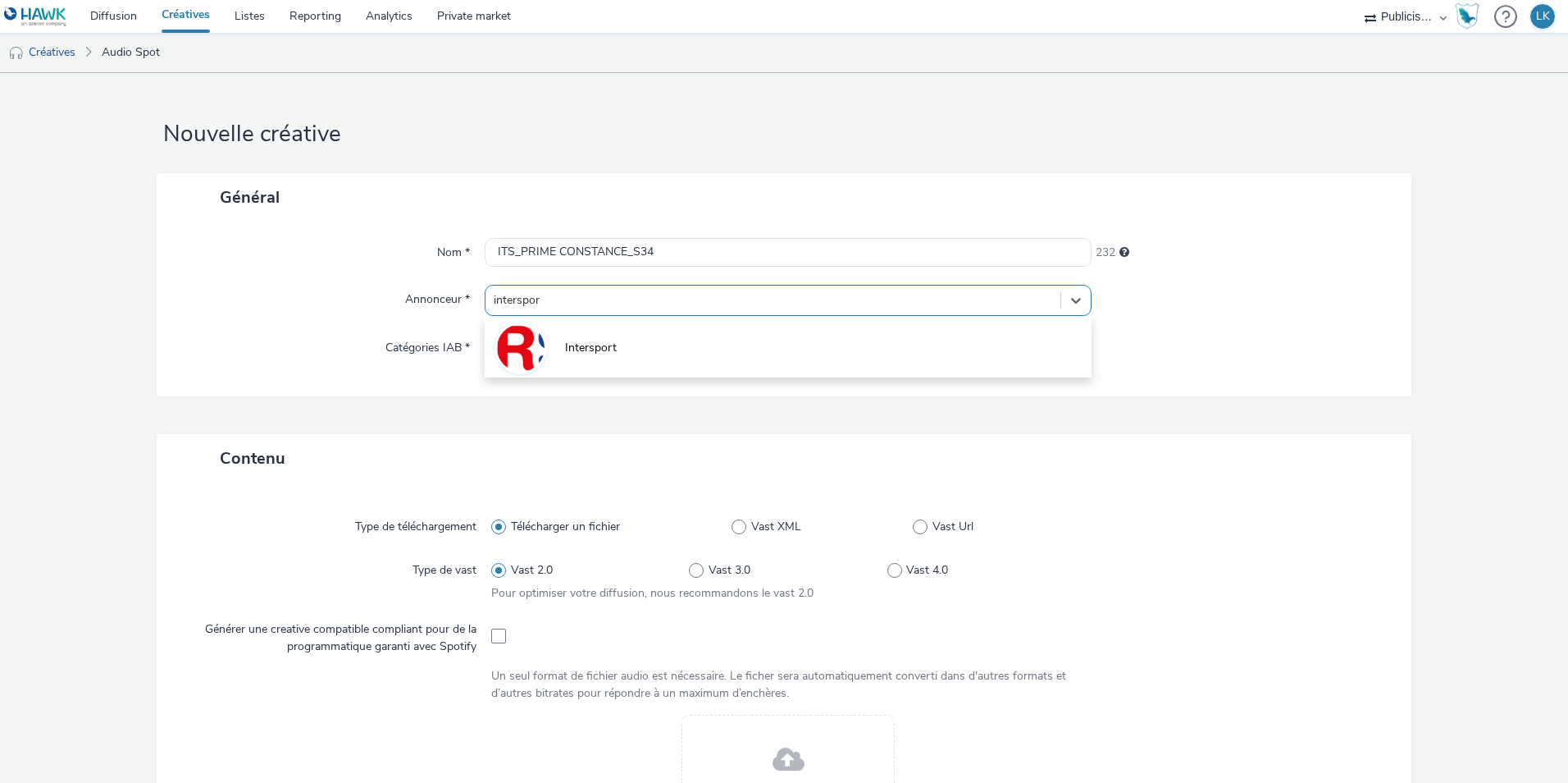
type input "intersport"
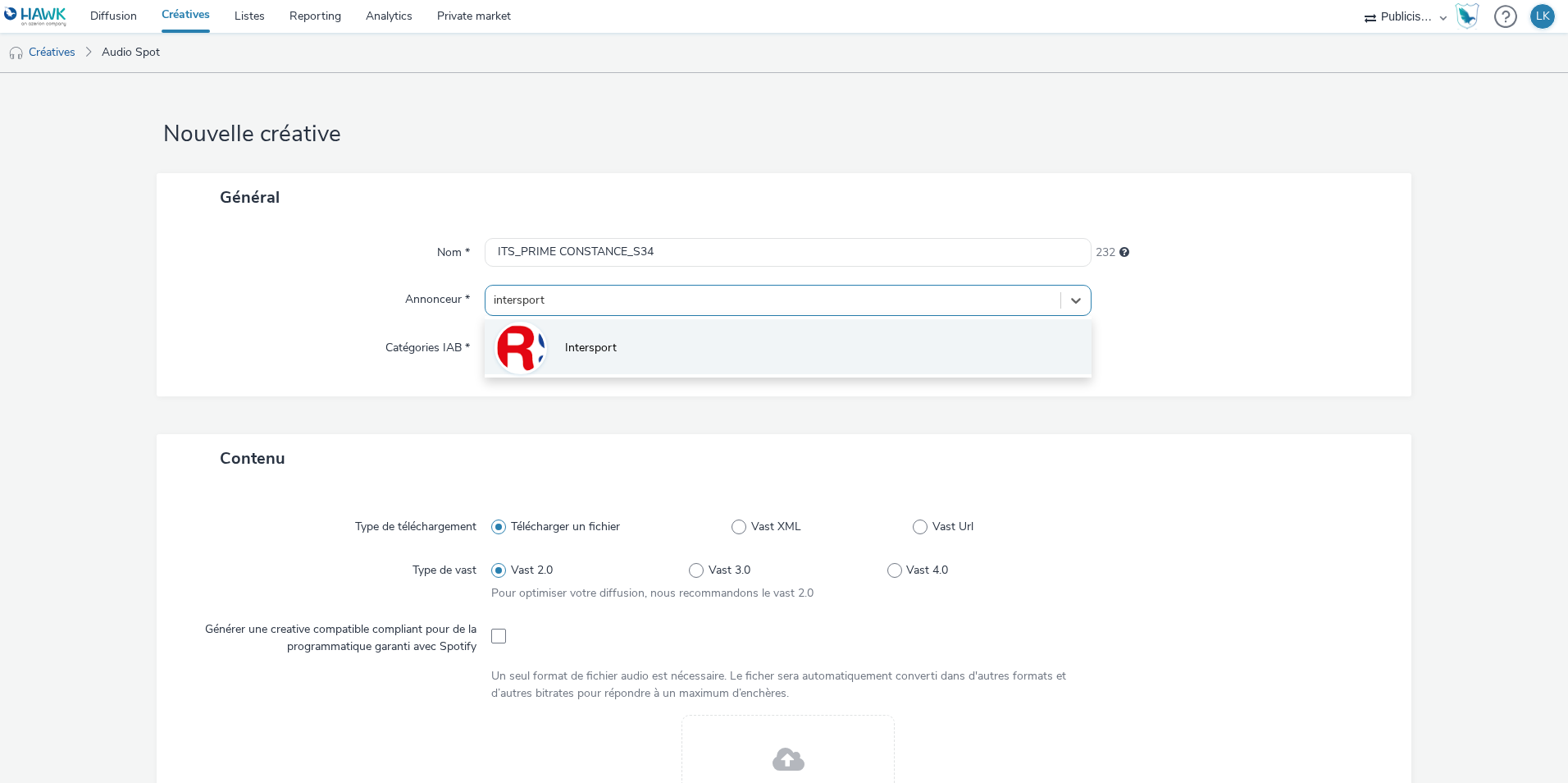
click at [630, 325] on li "Intersport" at bounding box center [788, 346] width 607 height 55
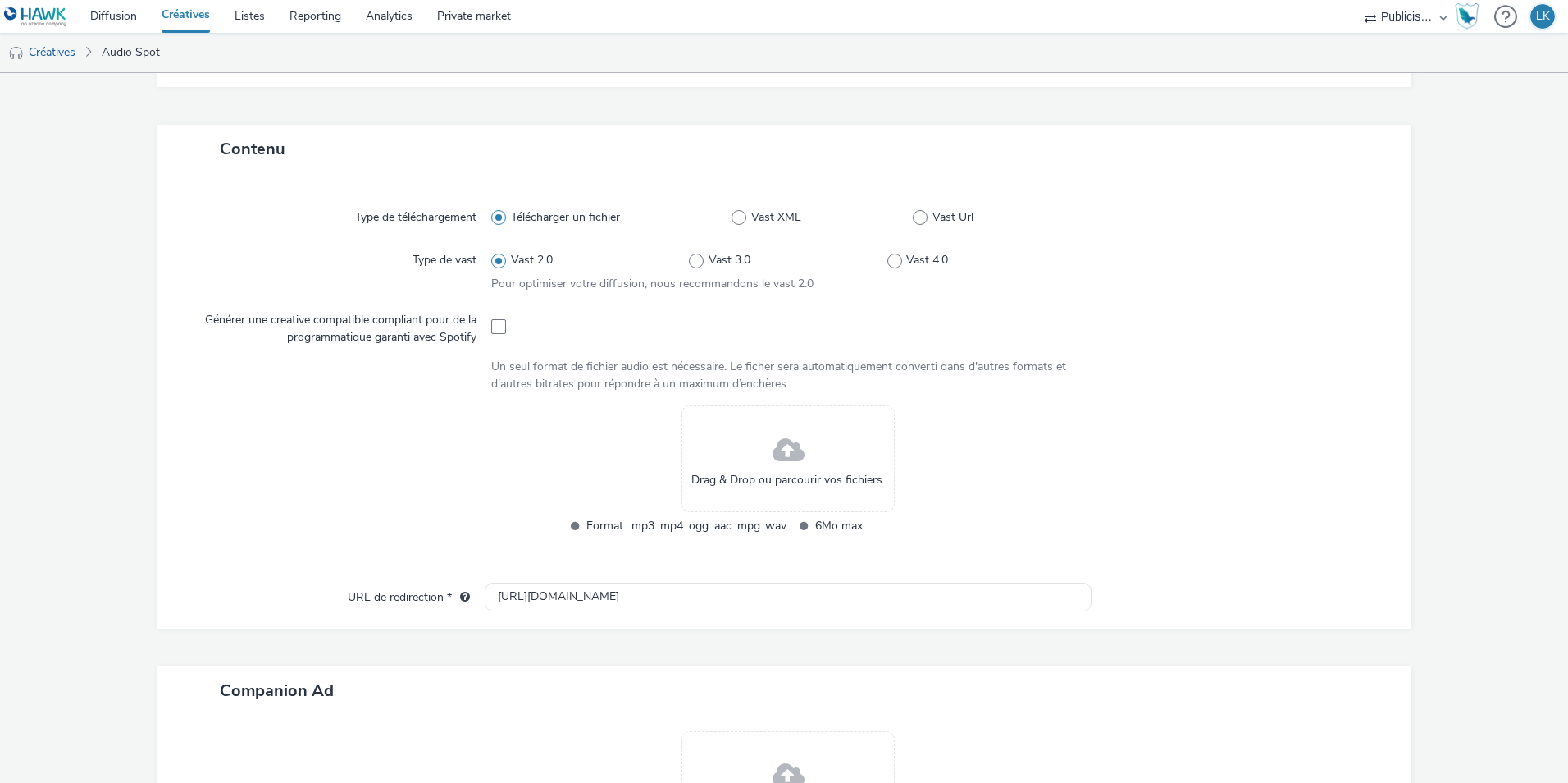
scroll to position [328, 0]
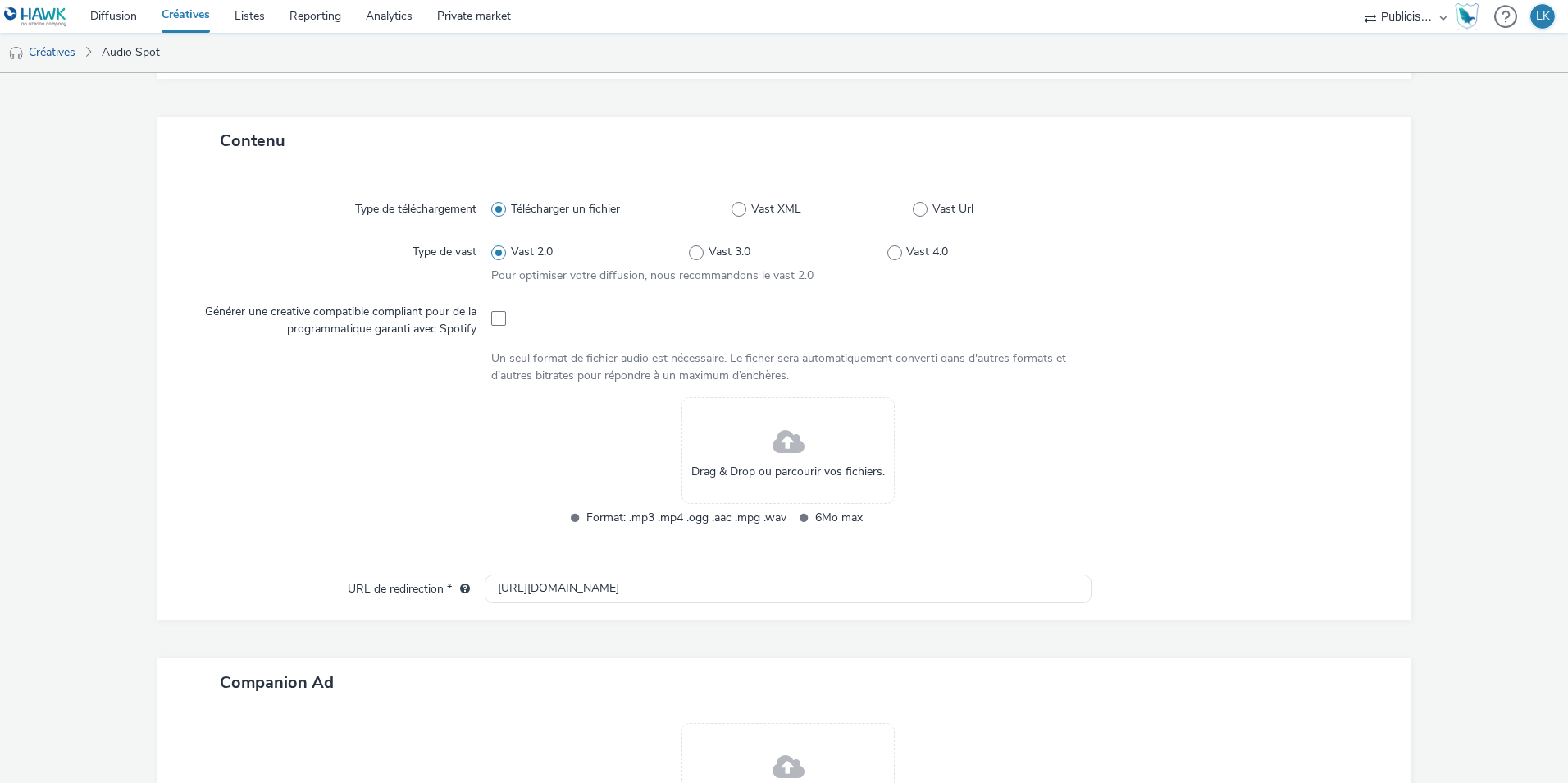
click at [802, 451] on div "Drag & Drop ou parcourir vos fichiers." at bounding box center [788, 450] width 213 height 107
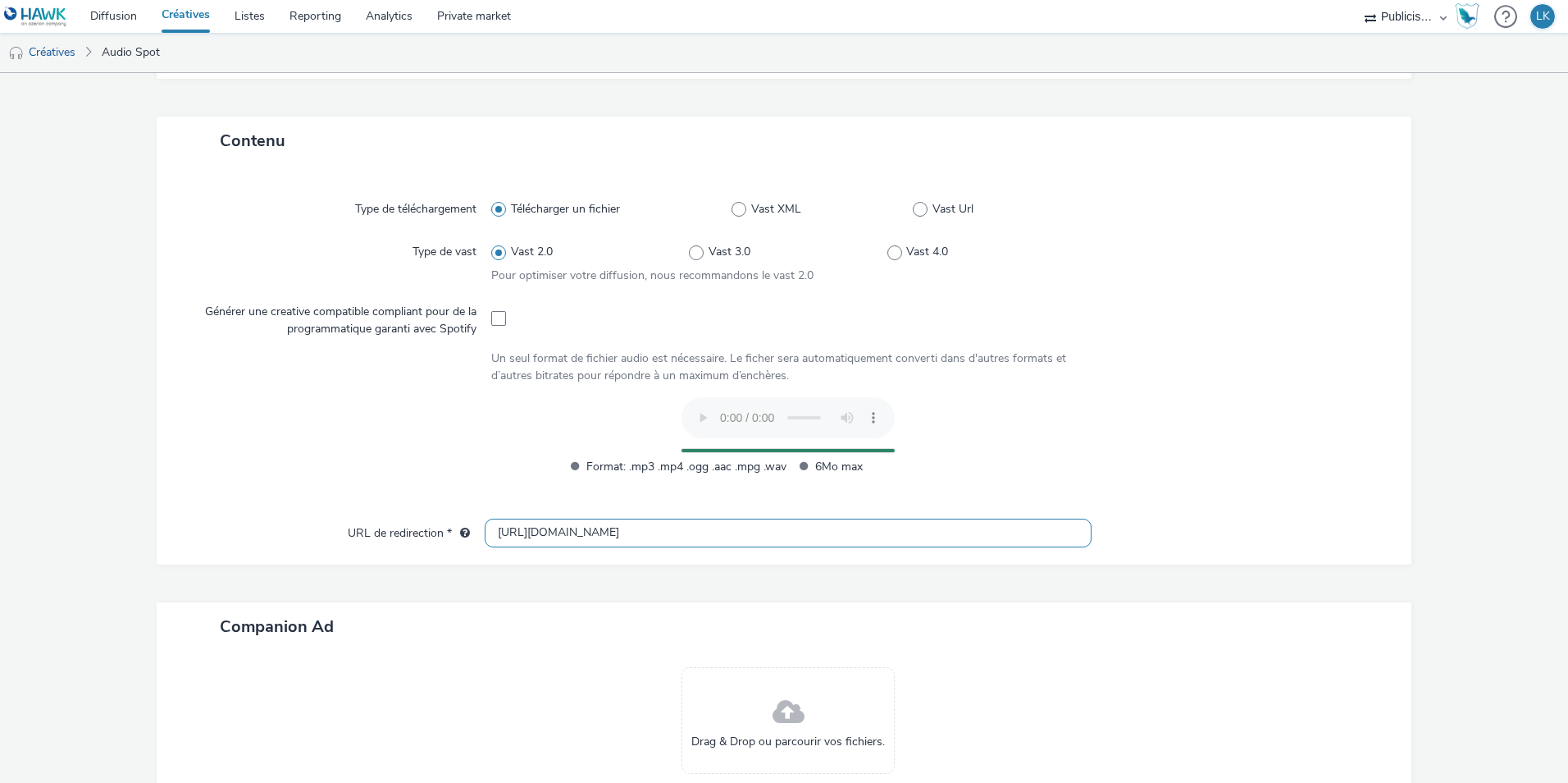
click at [515, 532] on input "[URL][DOMAIN_NAME]" at bounding box center [788, 533] width 607 height 29
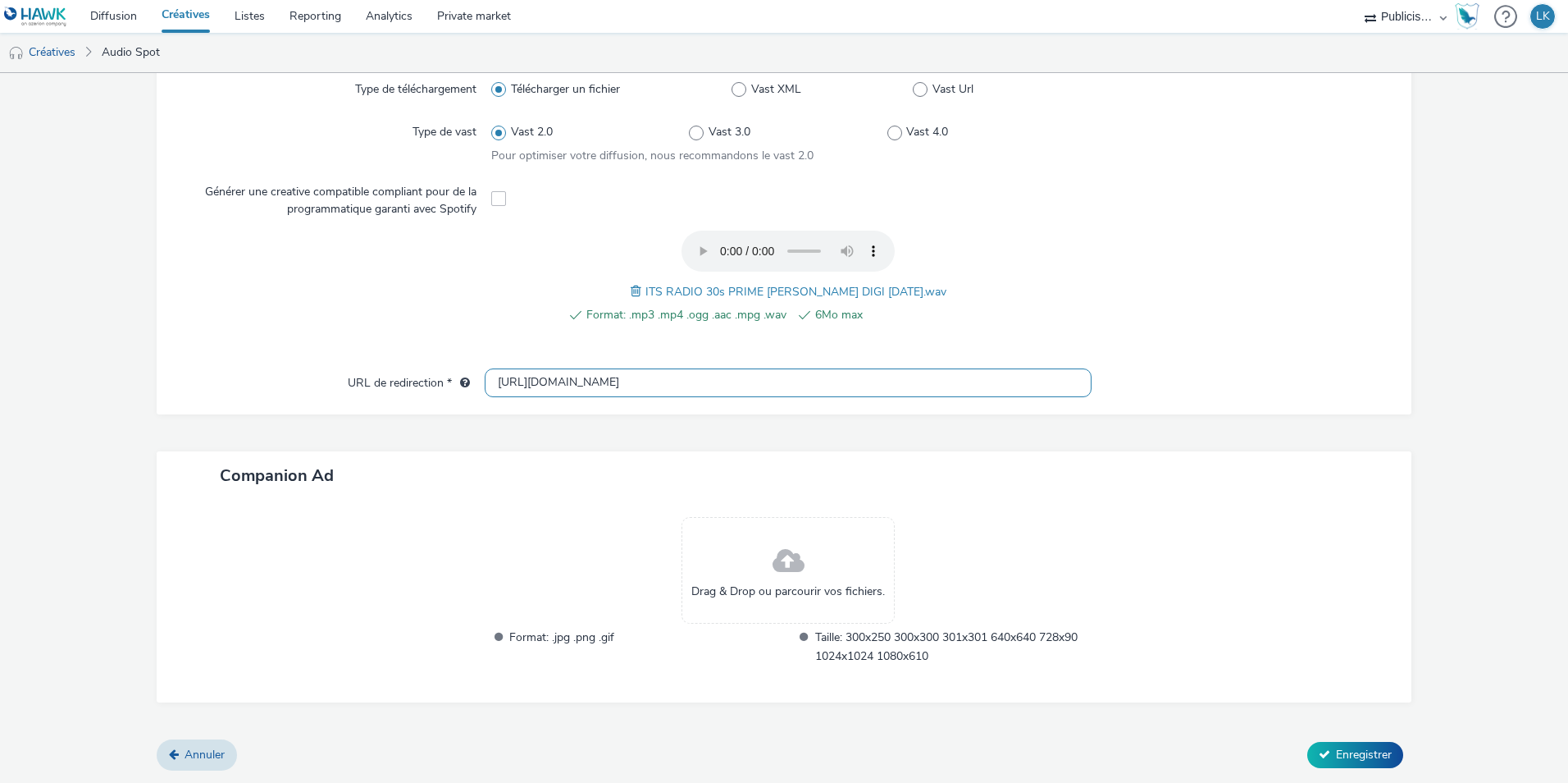
scroll to position [448, 0]
type input "[URL][DOMAIN_NAME]"
click at [1372, 748] on span "Enregistrer" at bounding box center [1364, 755] width 56 height 15
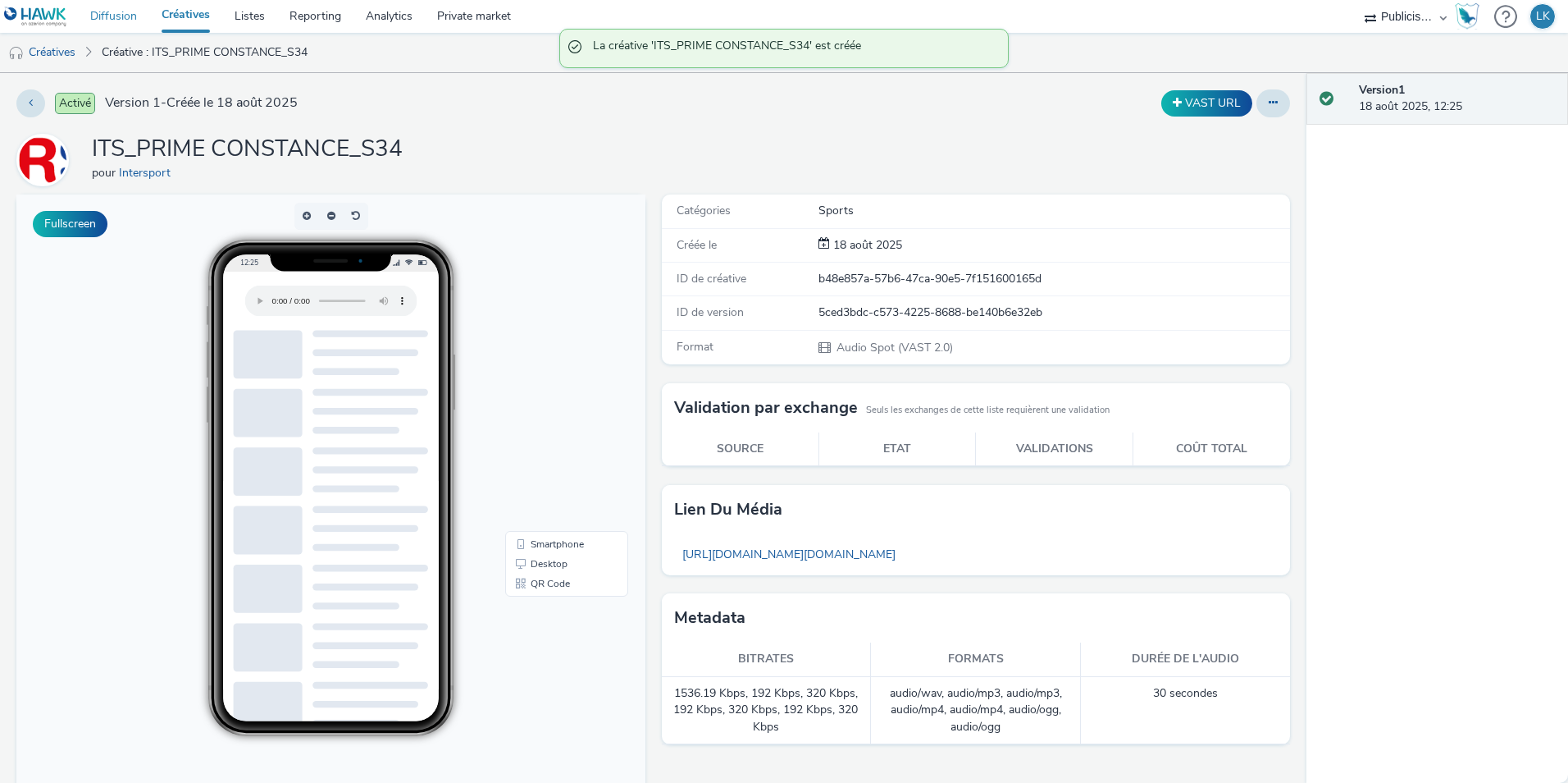
click at [116, 5] on link "Diffusion" at bounding box center [113, 16] width 72 height 33
